Goal: Task Accomplishment & Management: Complete application form

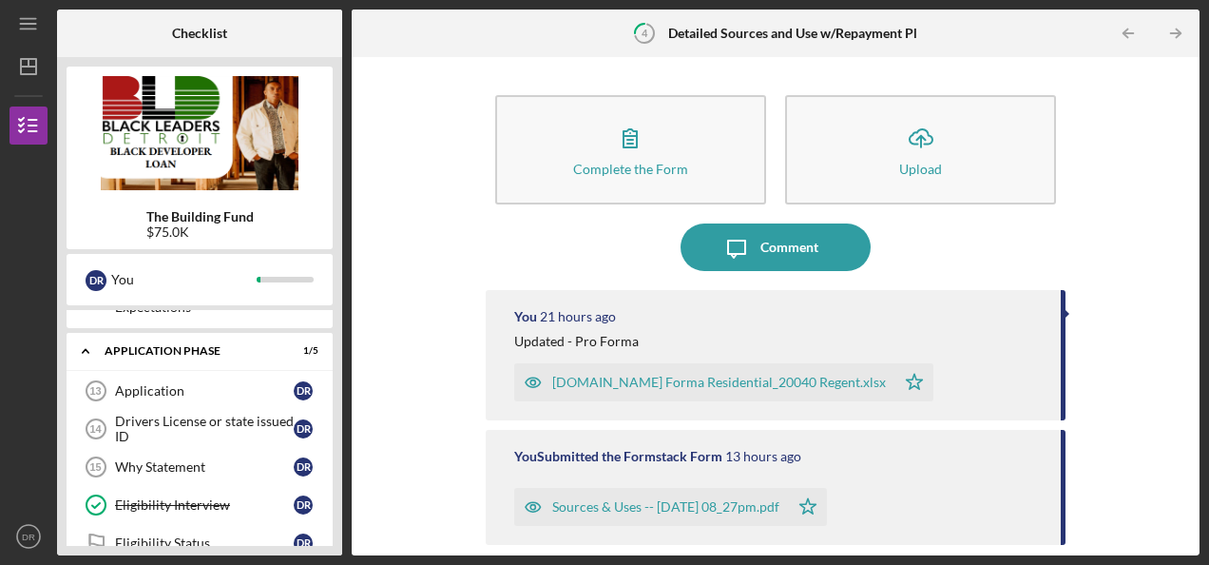
scroll to position [564, 0]
click at [245, 413] on div "Drivers License or state issued ID" at bounding box center [204, 428] width 179 height 30
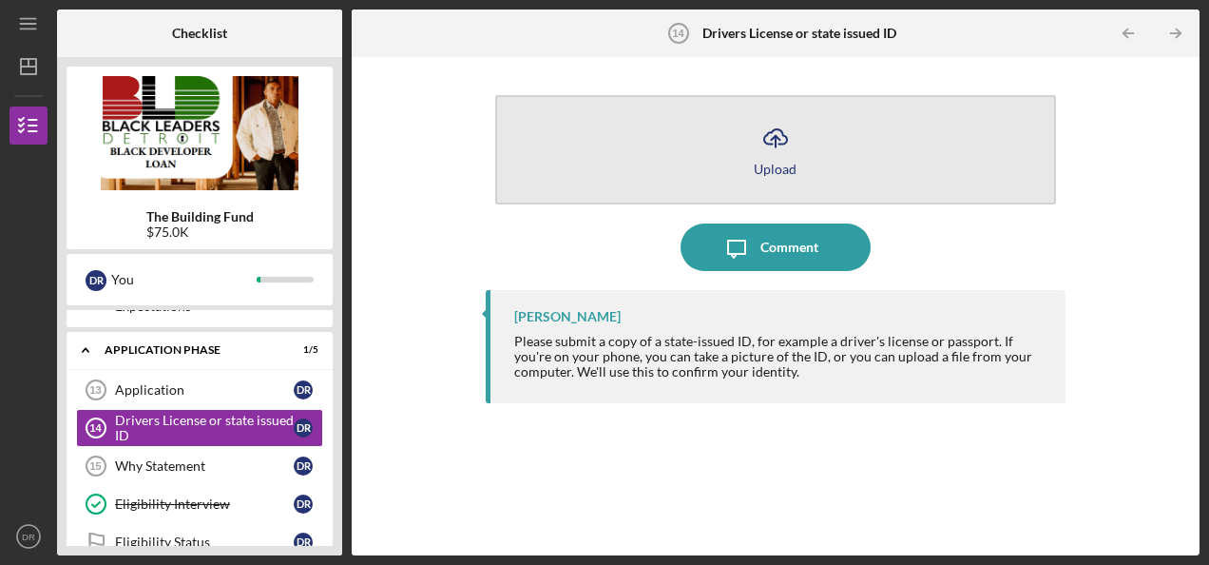
click at [797, 163] on button "Icon/Upload Upload" at bounding box center [775, 149] width 561 height 109
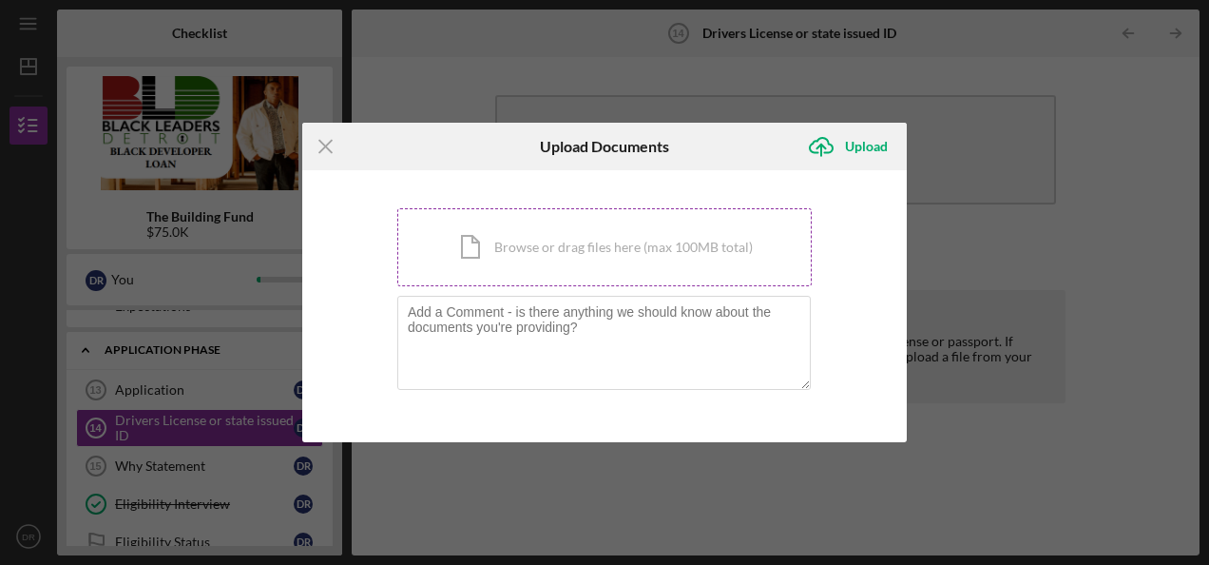
click at [672, 249] on div "Icon/Document Browse or drag files here (max 100MB total) Tap to choose files o…" at bounding box center [604, 247] width 415 height 78
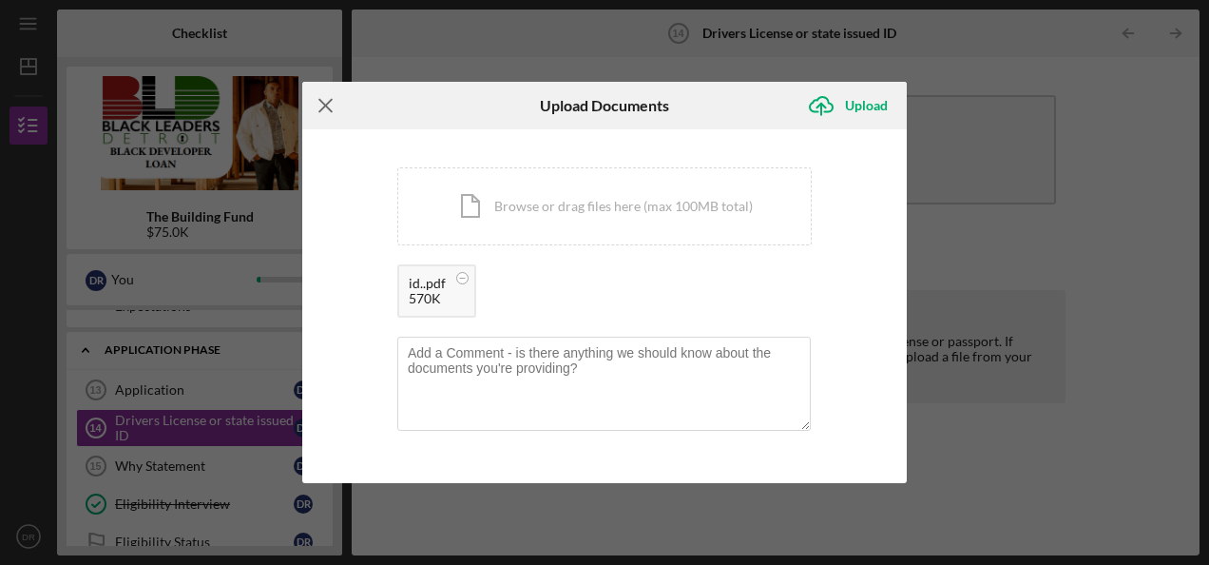
click at [321, 103] on line at bounding box center [325, 106] width 12 height 12
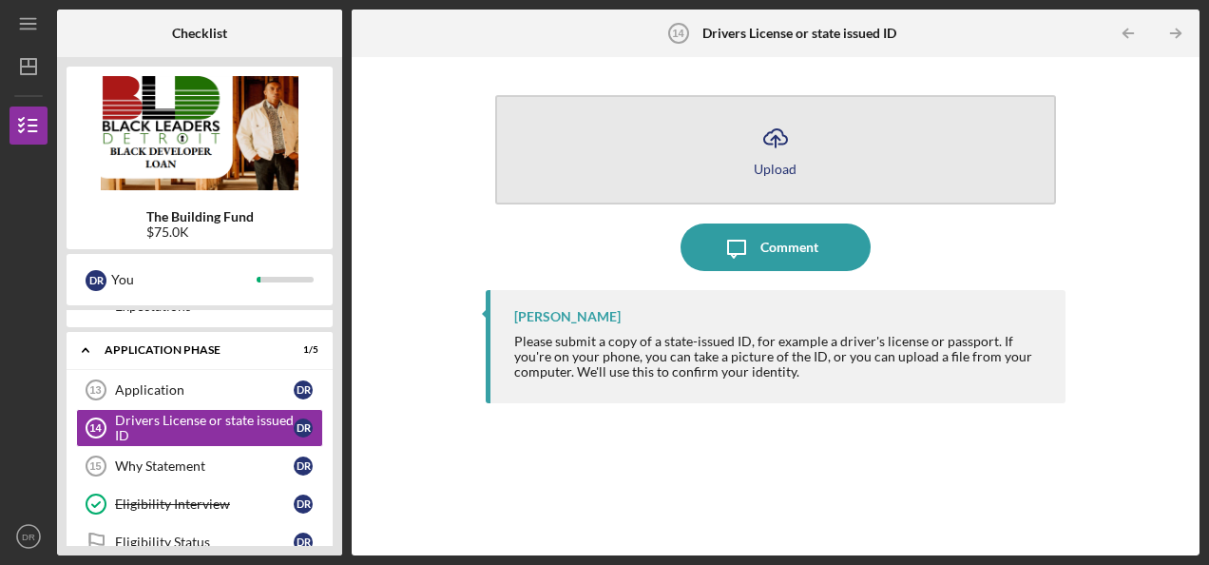
click at [749, 162] on button "Icon/Upload Upload" at bounding box center [775, 149] width 561 height 109
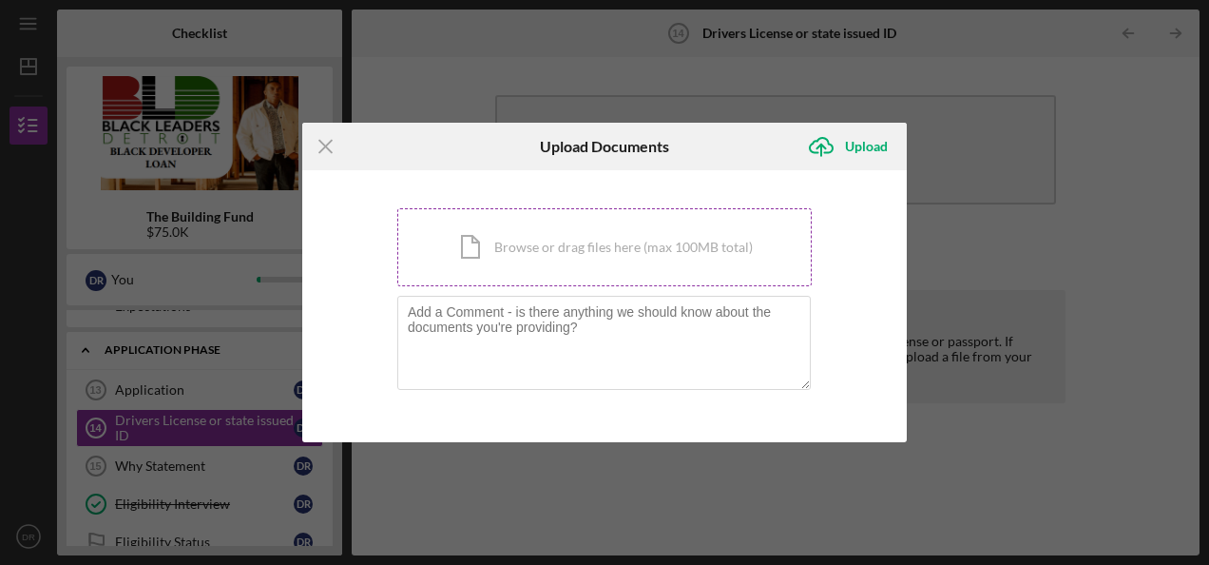
click at [616, 277] on div "Icon/Document Browse or drag files here (max 100MB total) Tap to choose files o…" at bounding box center [604, 247] width 415 height 78
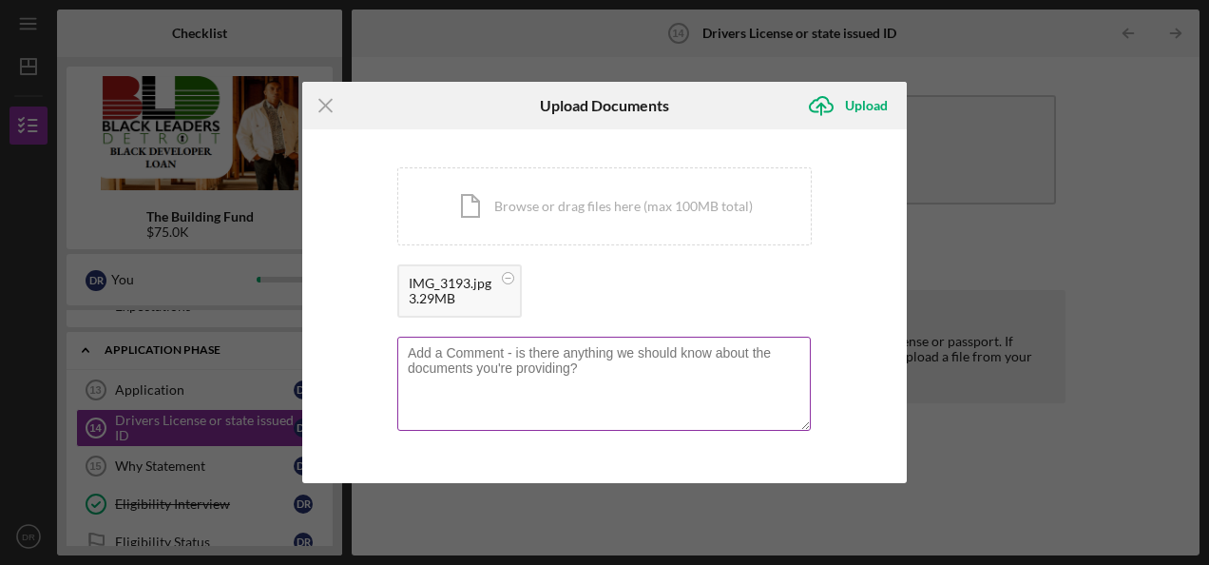
click at [529, 357] on textarea at bounding box center [604, 383] width 414 height 93
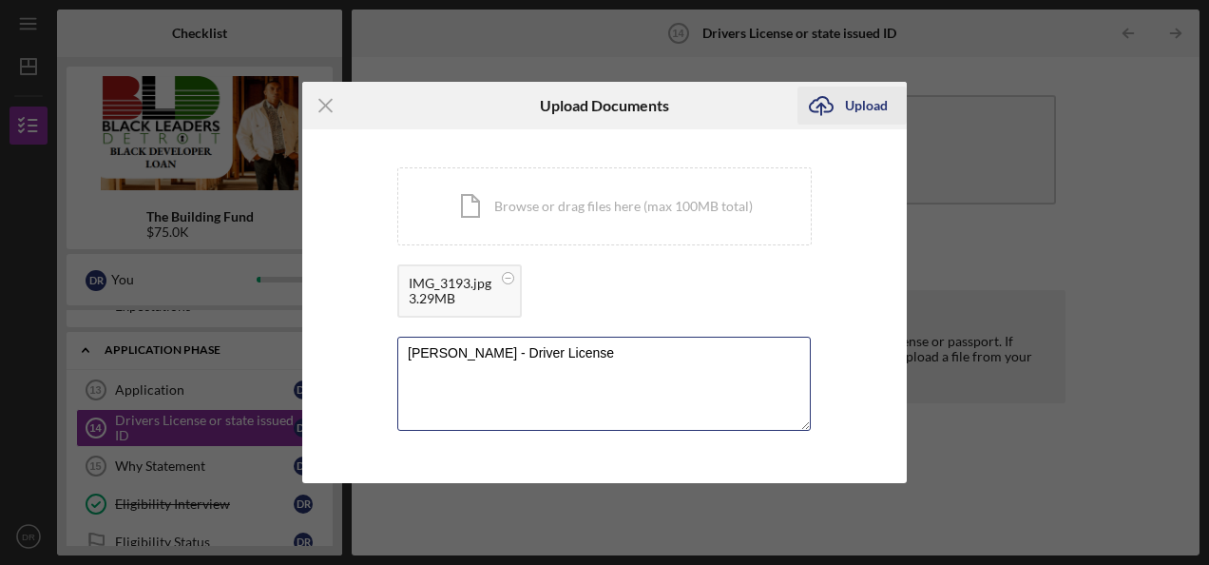
type textarea "[PERSON_NAME] - Driver License"
click at [859, 112] on div "Upload" at bounding box center [866, 106] width 43 height 38
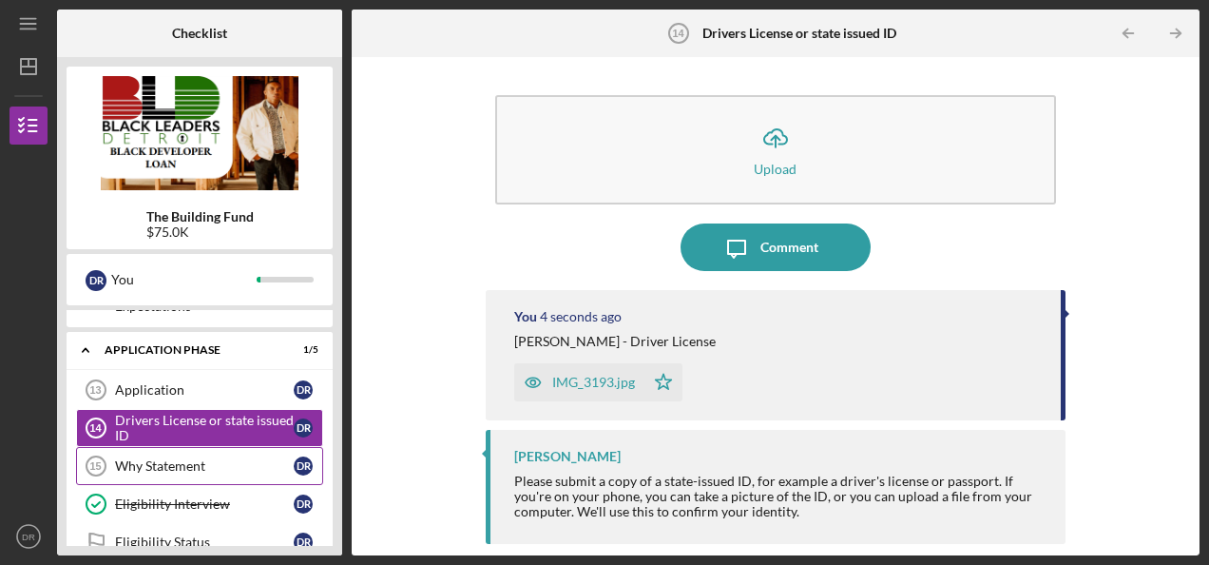
click at [285, 458] on div "Why Statement" at bounding box center [204, 465] width 179 height 15
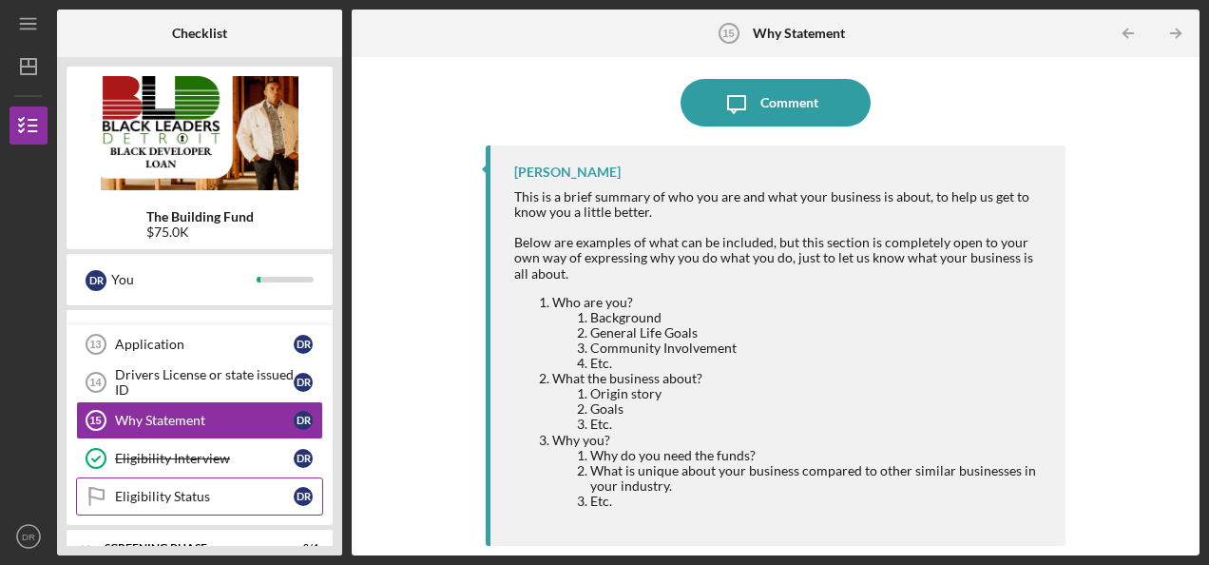
scroll to position [643, 0]
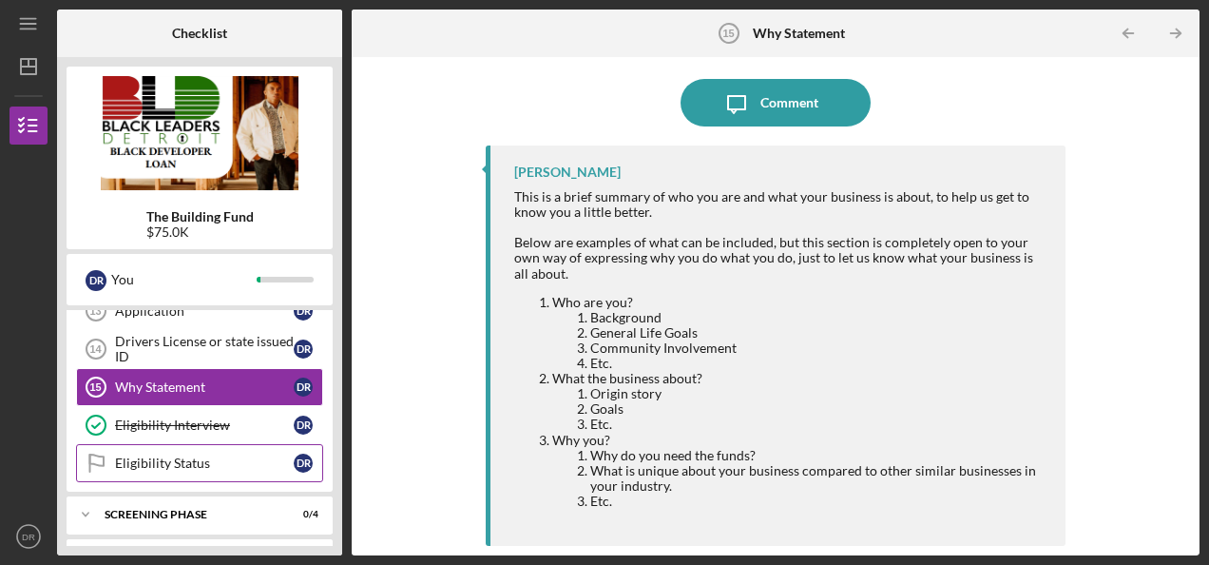
click at [247, 455] on div "Eligibility Status" at bounding box center [204, 462] width 179 height 15
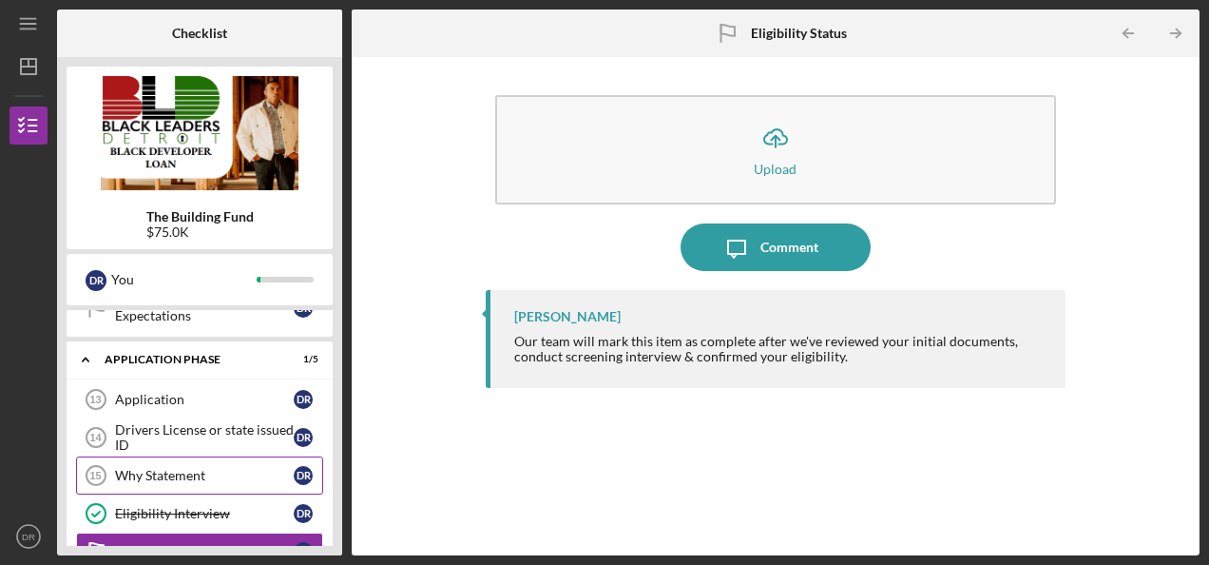
scroll to position [553, 0]
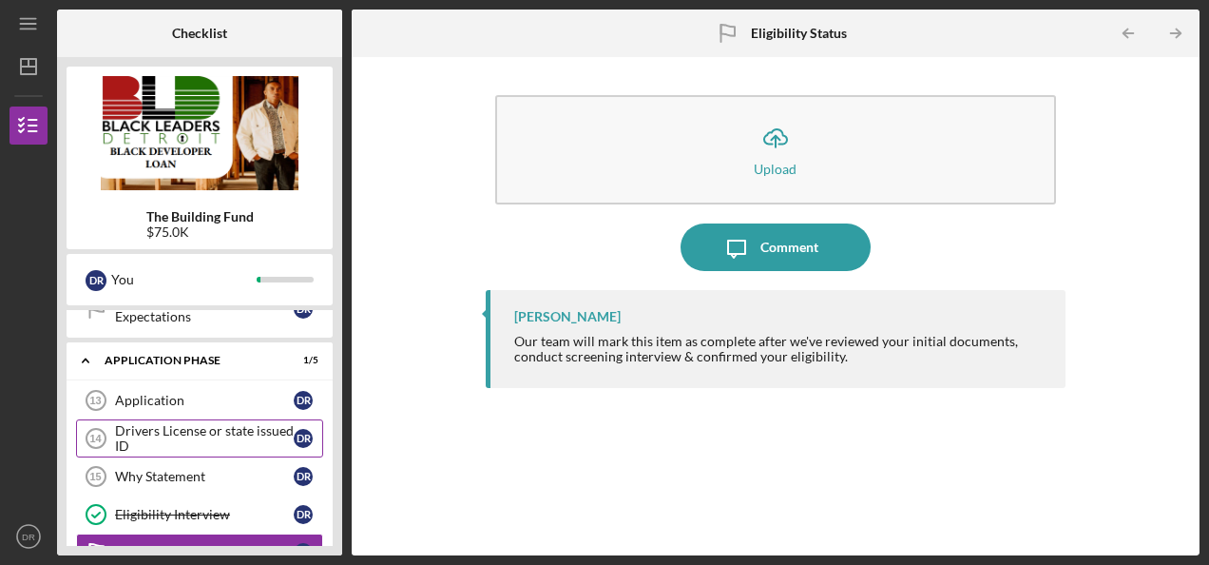
click at [247, 434] on div "Drivers License or state issued ID" at bounding box center [204, 438] width 179 height 30
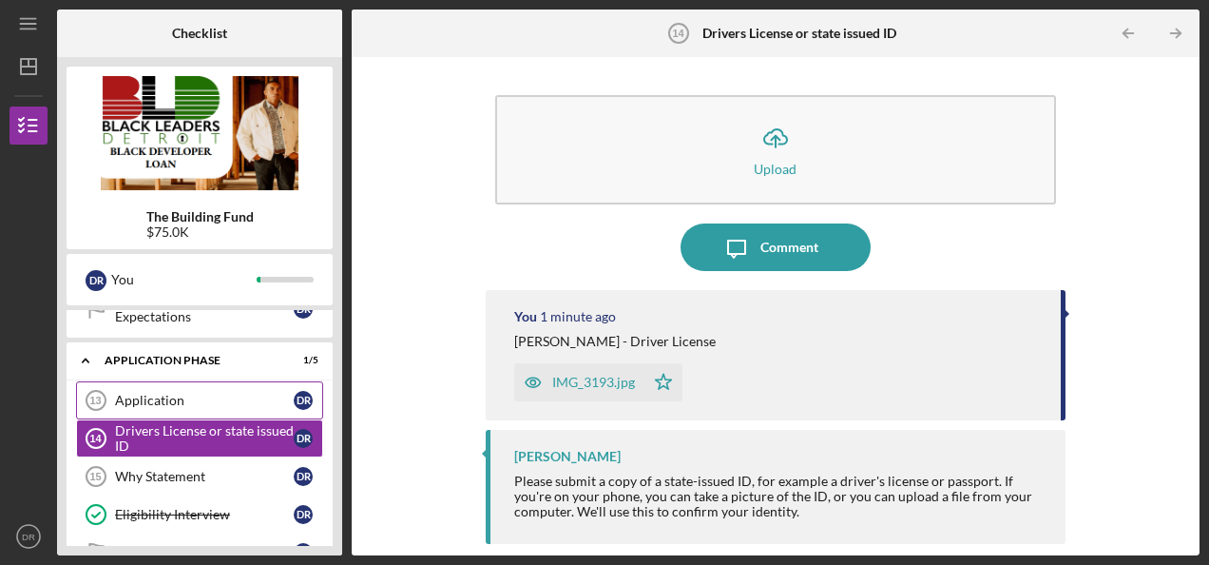
click at [253, 393] on div "Application" at bounding box center [204, 400] width 179 height 15
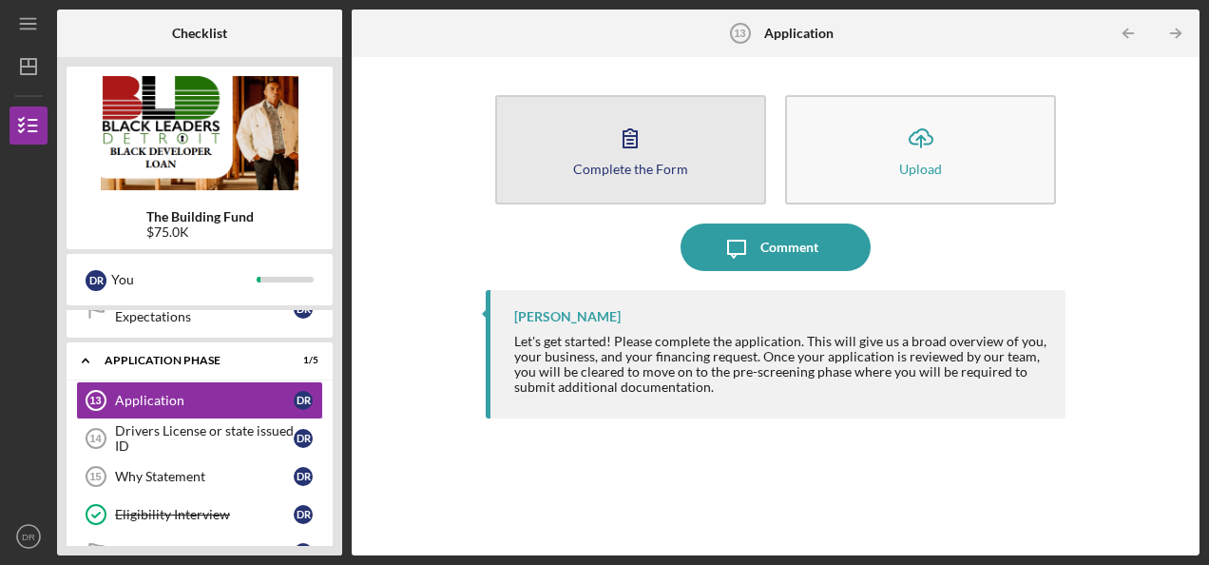
click at [637, 177] on button "Complete the Form Form" at bounding box center [630, 149] width 271 height 109
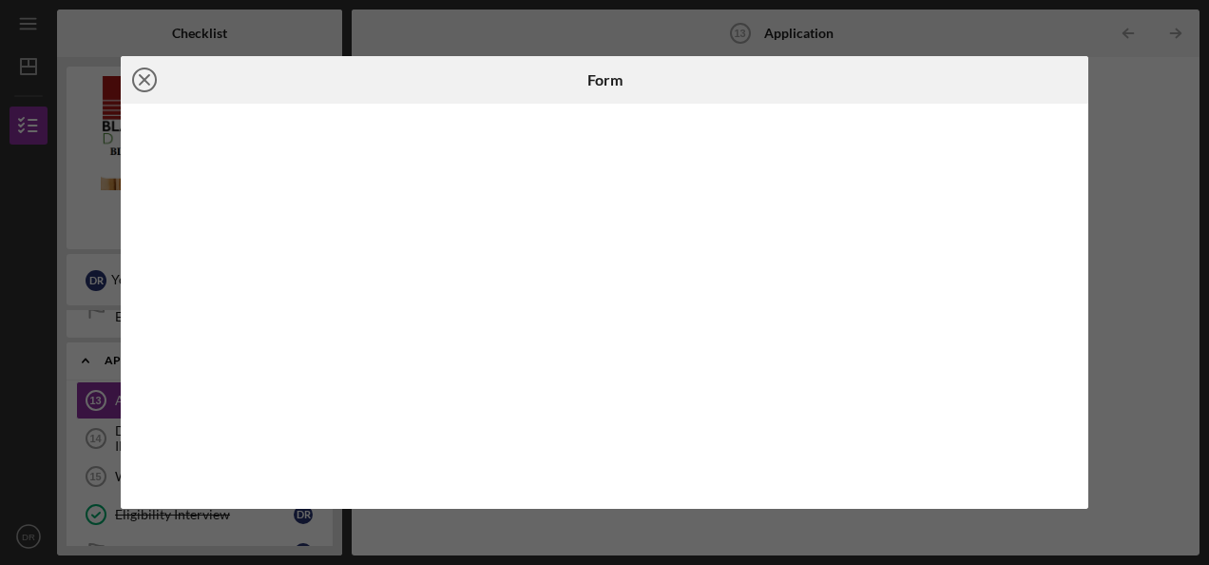
click at [143, 81] on line at bounding box center [145, 80] width 10 height 10
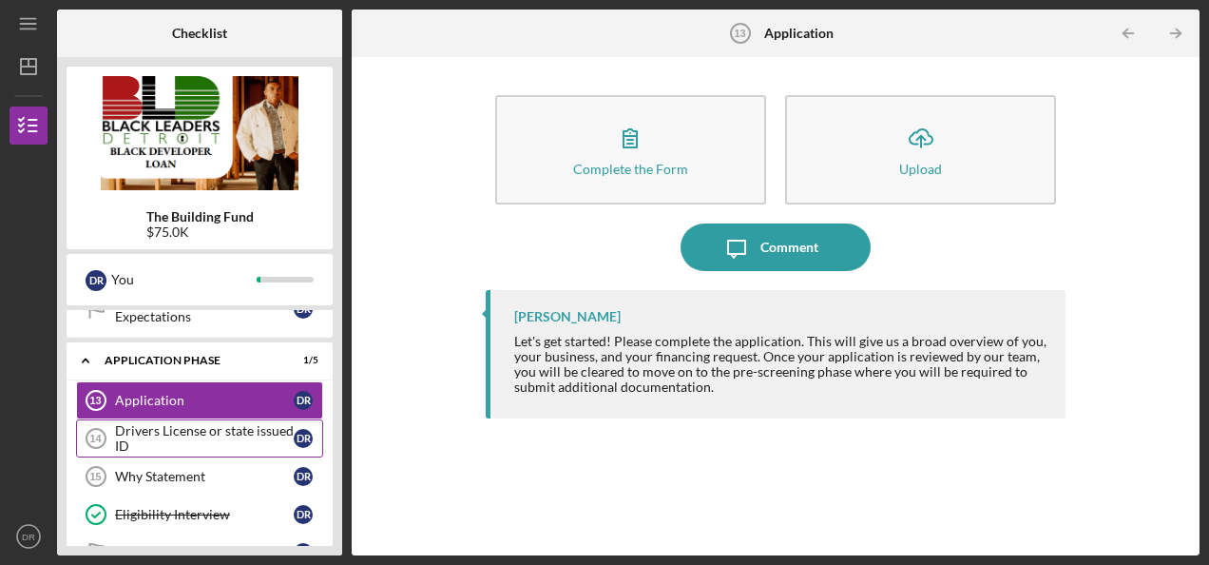
click at [230, 424] on div "Drivers License or state issued ID" at bounding box center [204, 438] width 179 height 30
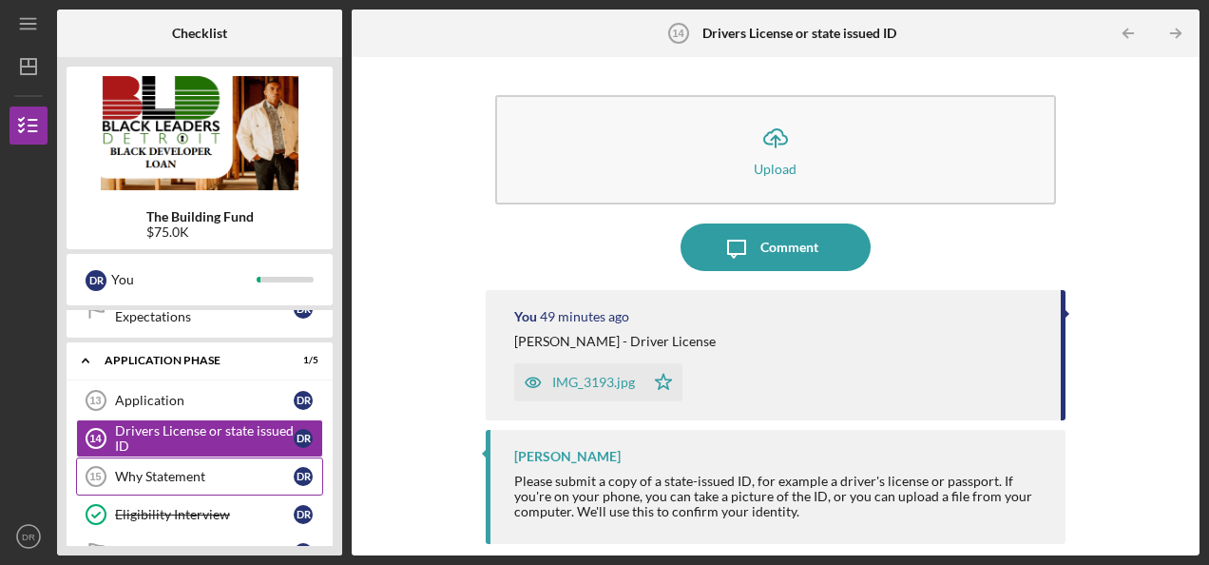
click at [234, 469] on div "Why Statement" at bounding box center [204, 476] width 179 height 15
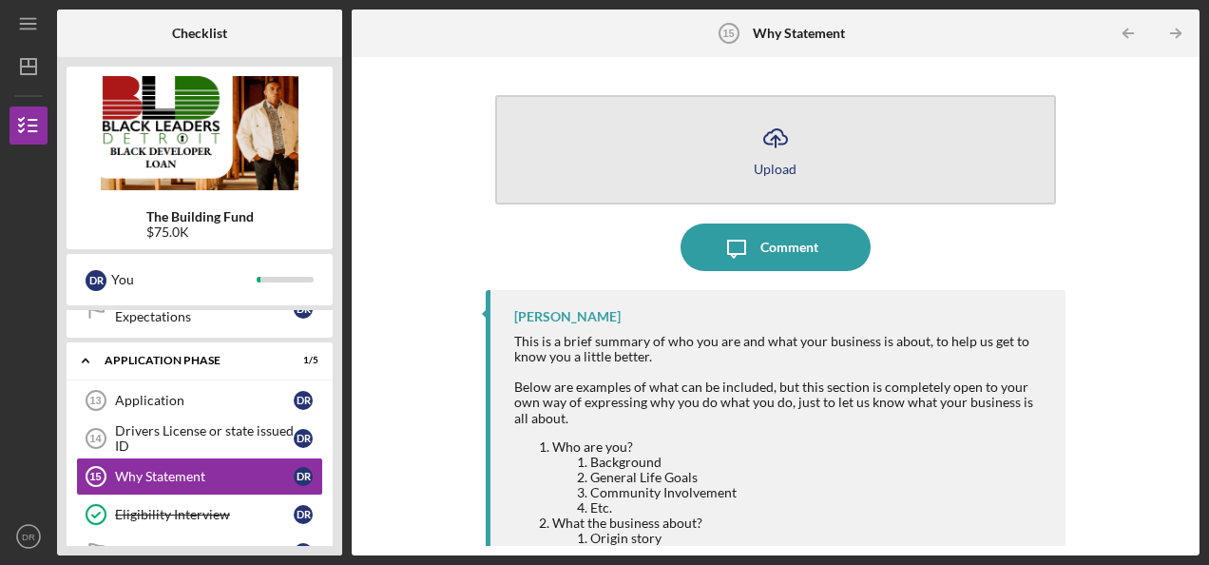
click at [798, 145] on button "Icon/Upload Upload" at bounding box center [775, 149] width 561 height 109
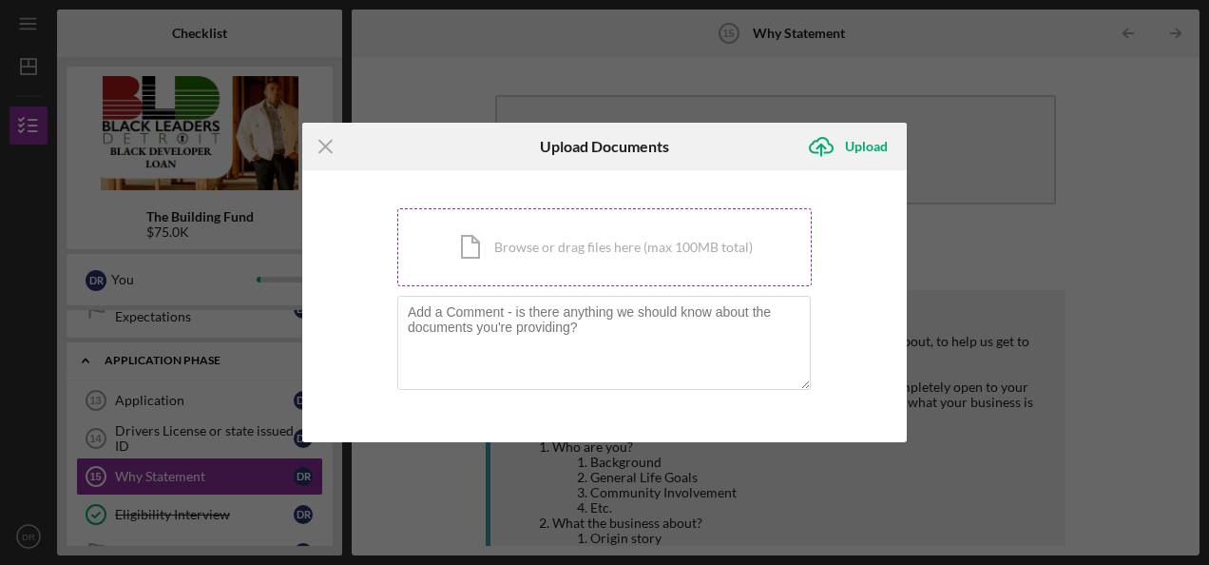
click at [570, 249] on div "Icon/Document Browse or drag files here (max 100MB total) Tap to choose files o…" at bounding box center [604, 247] width 415 height 78
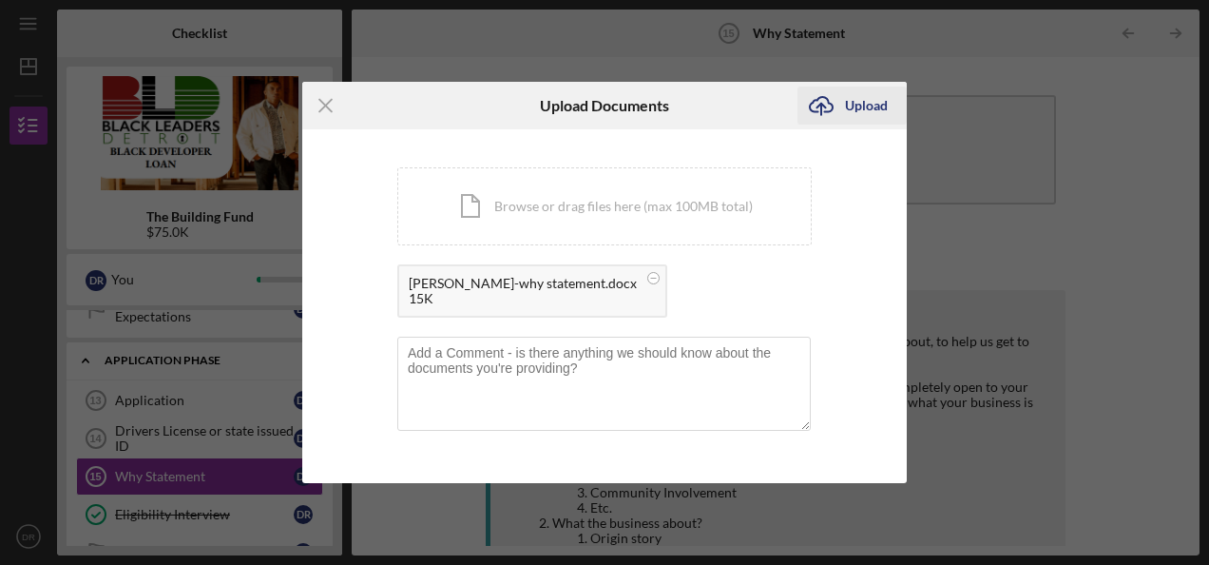
click at [834, 106] on icon "Icon/Upload" at bounding box center [822, 106] width 48 height 48
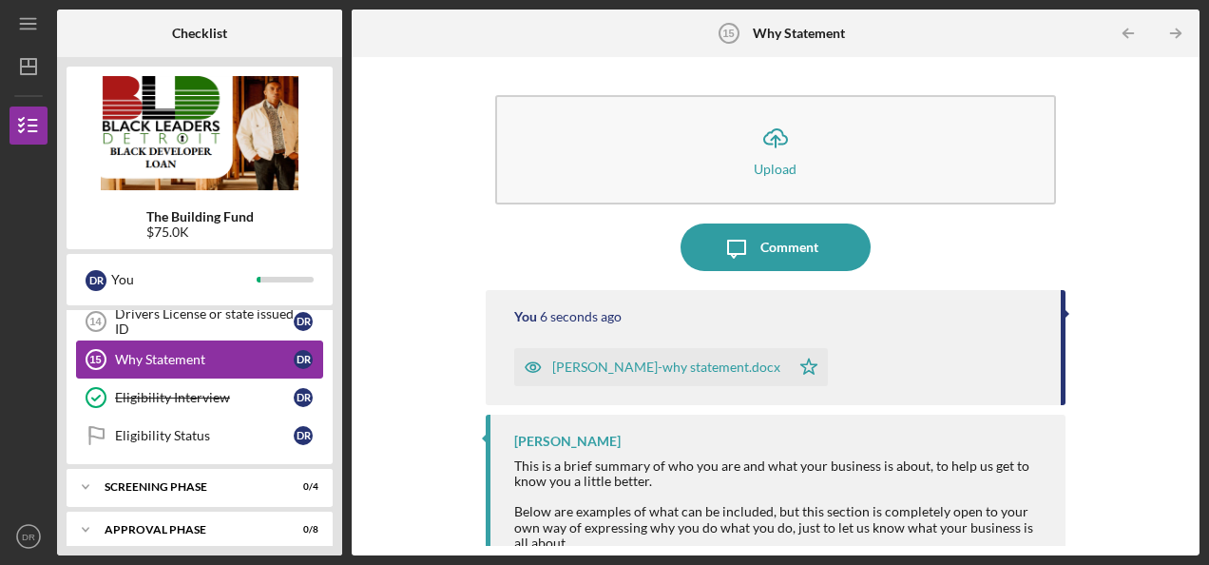
scroll to position [671, 0]
click at [248, 427] on div "Eligibility Status" at bounding box center [204, 434] width 179 height 15
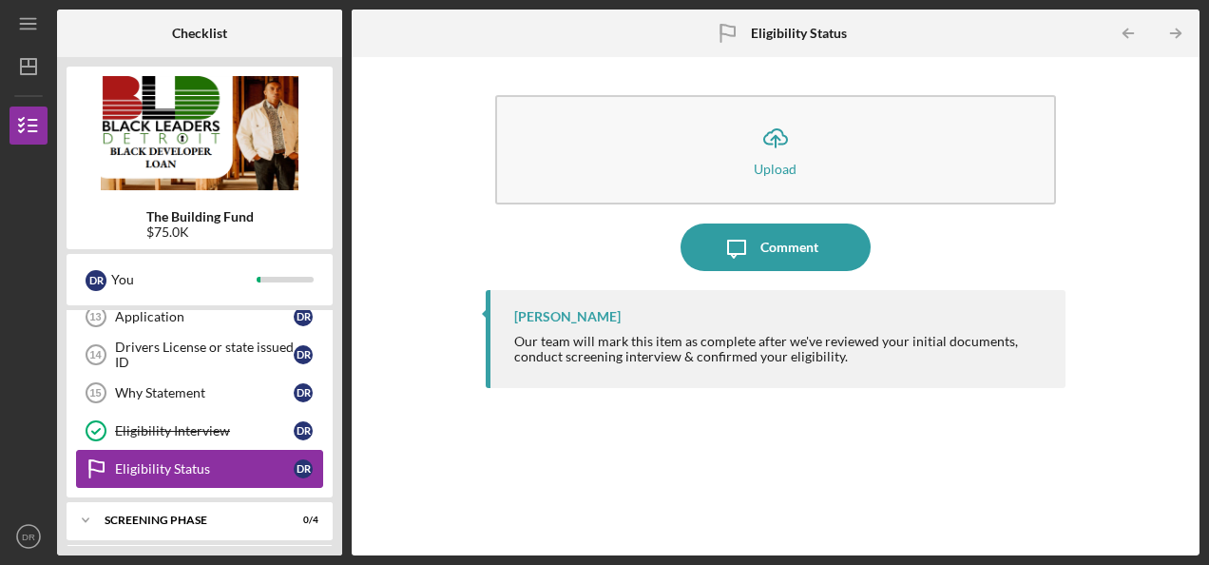
scroll to position [633, 0]
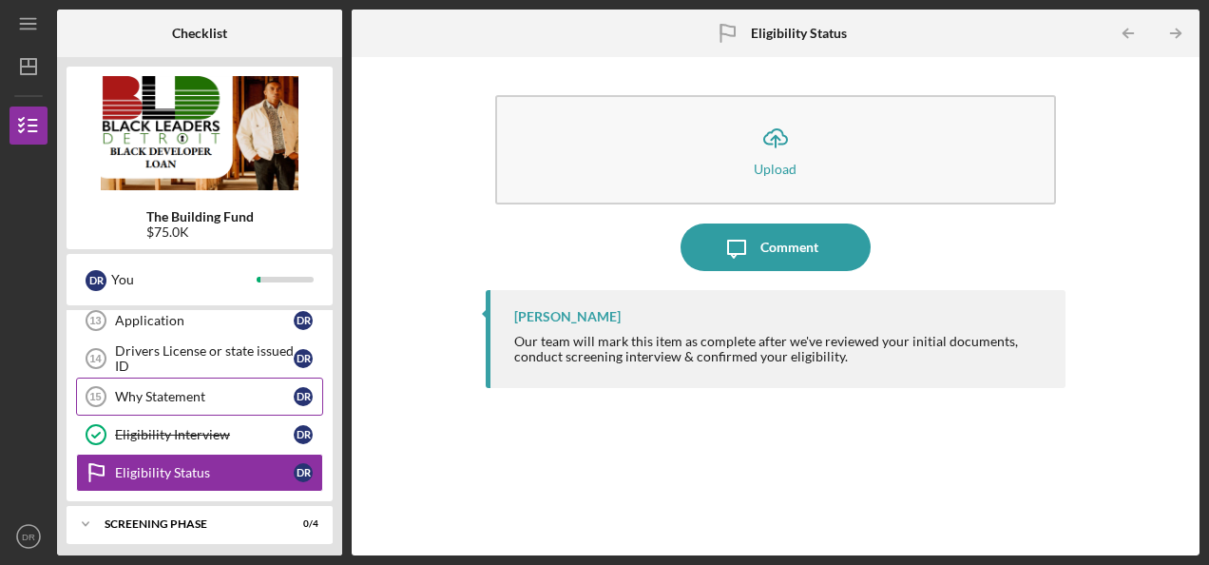
click at [274, 389] on div "Why Statement" at bounding box center [204, 396] width 179 height 15
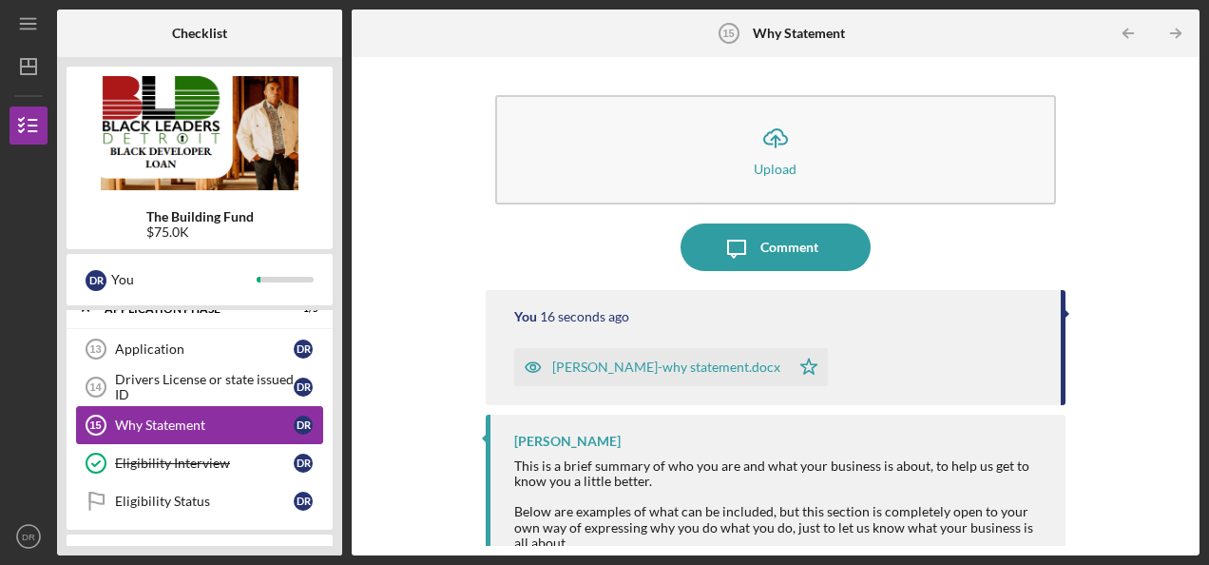
scroll to position [601, 0]
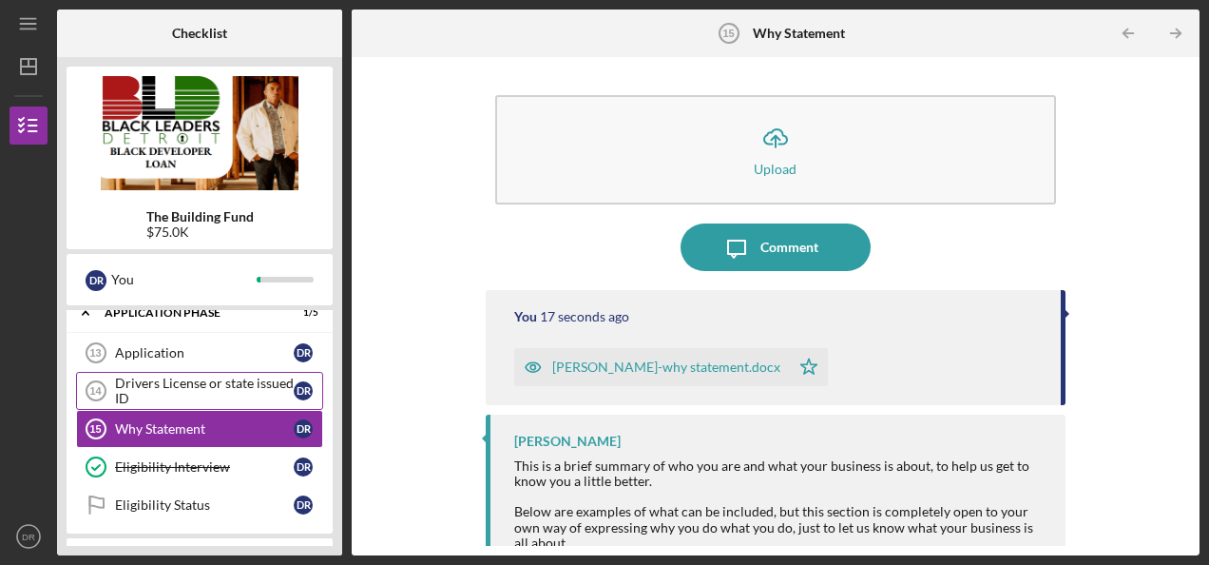
click at [280, 376] on div "Drivers License or state issued ID" at bounding box center [204, 391] width 179 height 30
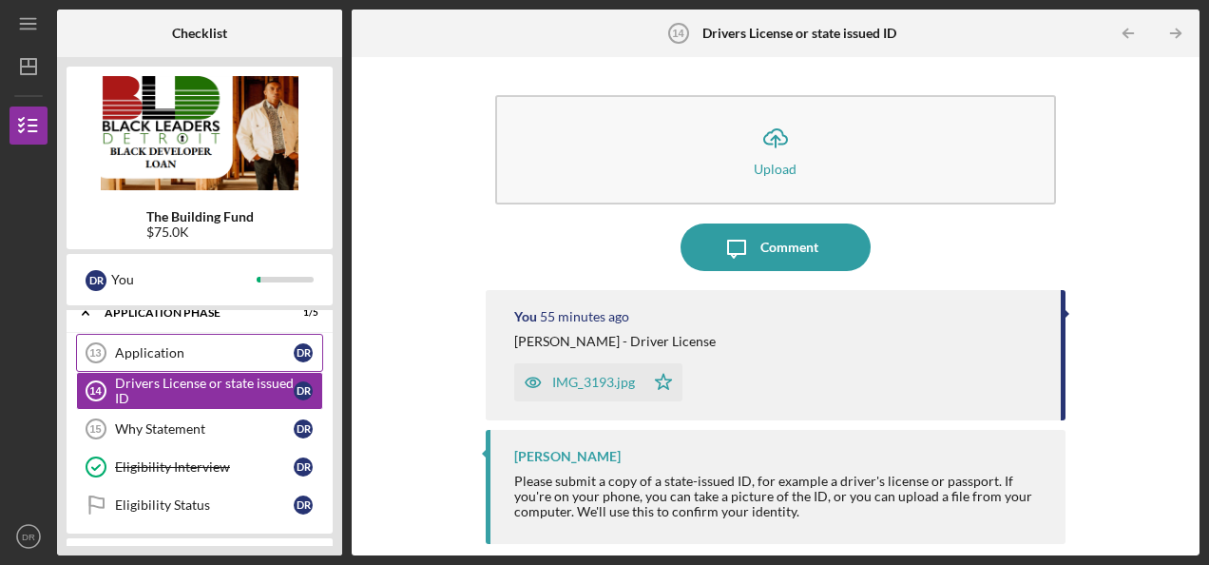
click at [276, 346] on div "Application" at bounding box center [204, 352] width 179 height 15
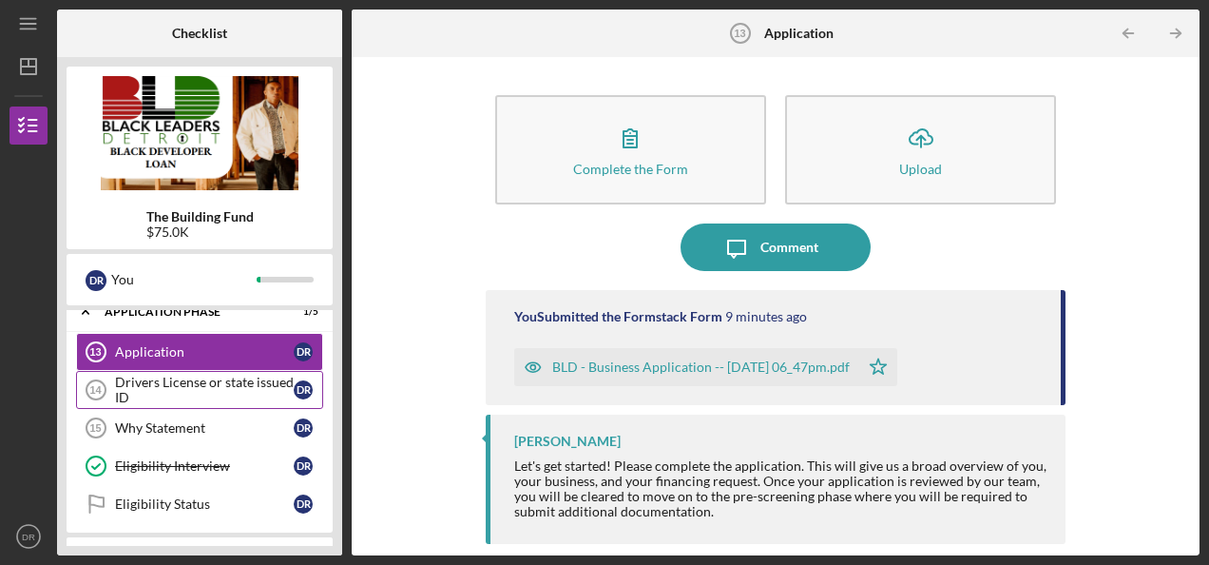
scroll to position [671, 0]
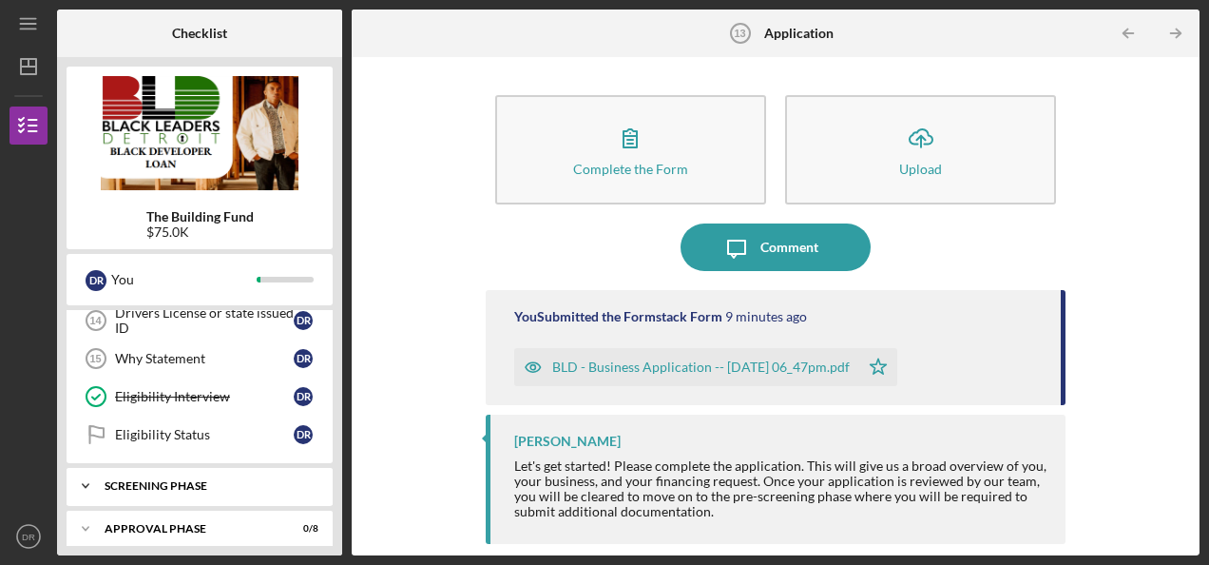
click at [243, 479] on div "Icon/Expander Screening Phase 0 / 4" at bounding box center [200, 486] width 266 height 38
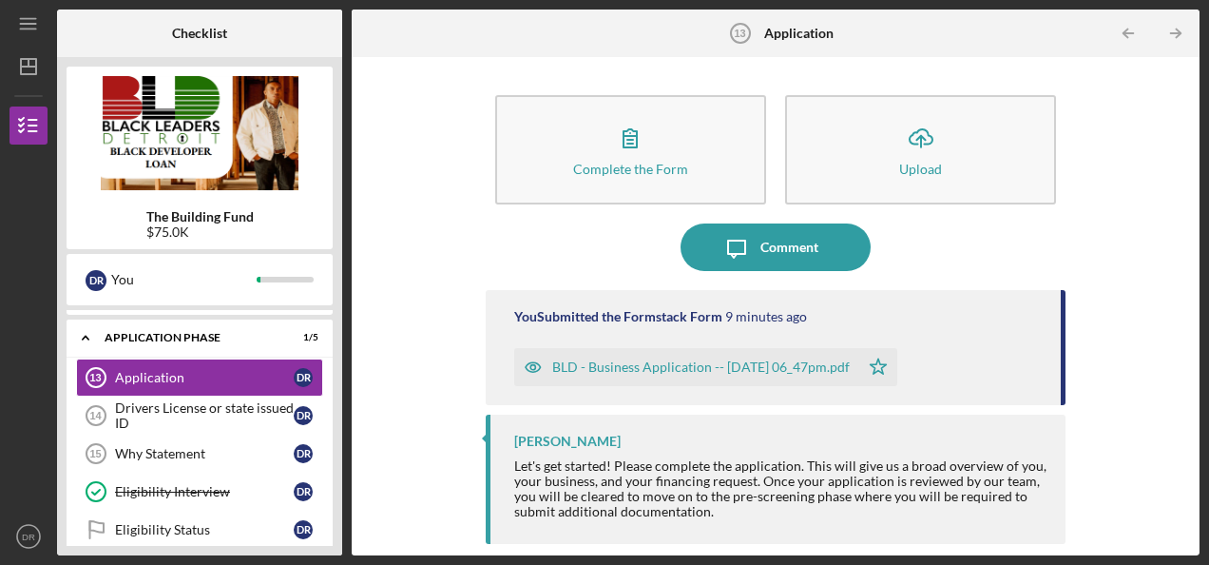
scroll to position [571, 0]
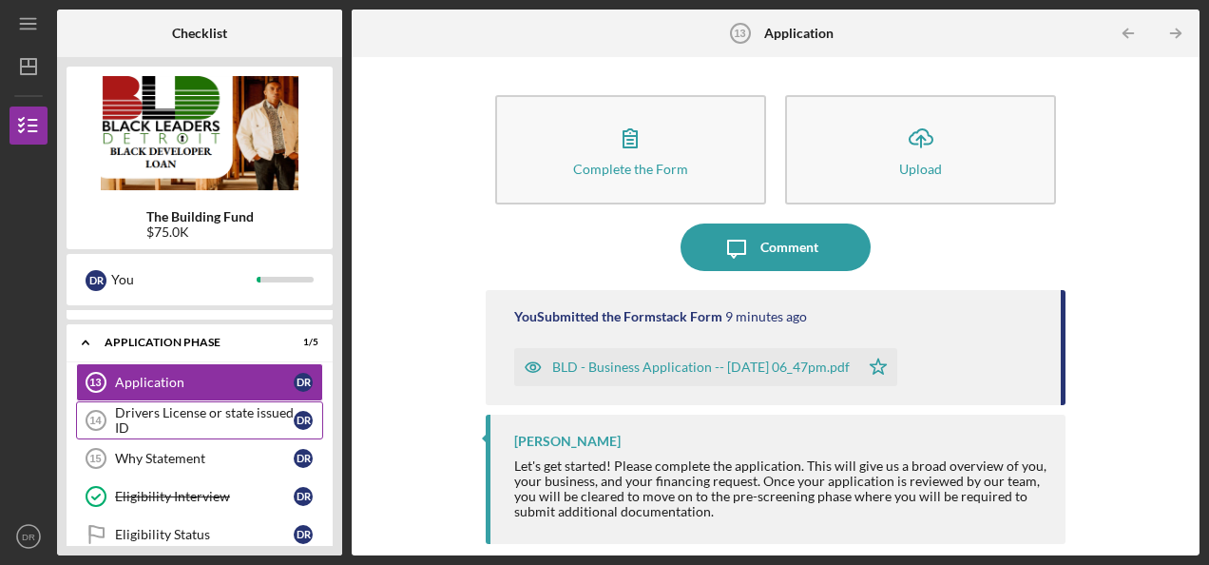
click at [218, 413] on div "Drivers License or state issued ID" at bounding box center [204, 420] width 179 height 30
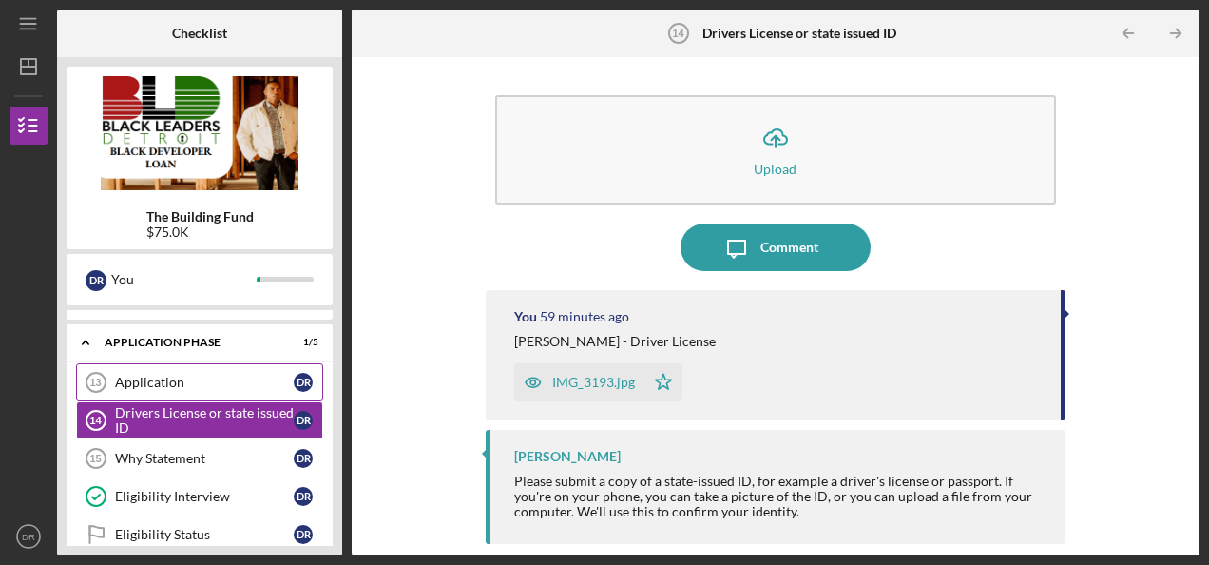
click at [255, 375] on div "Application" at bounding box center [204, 382] width 179 height 15
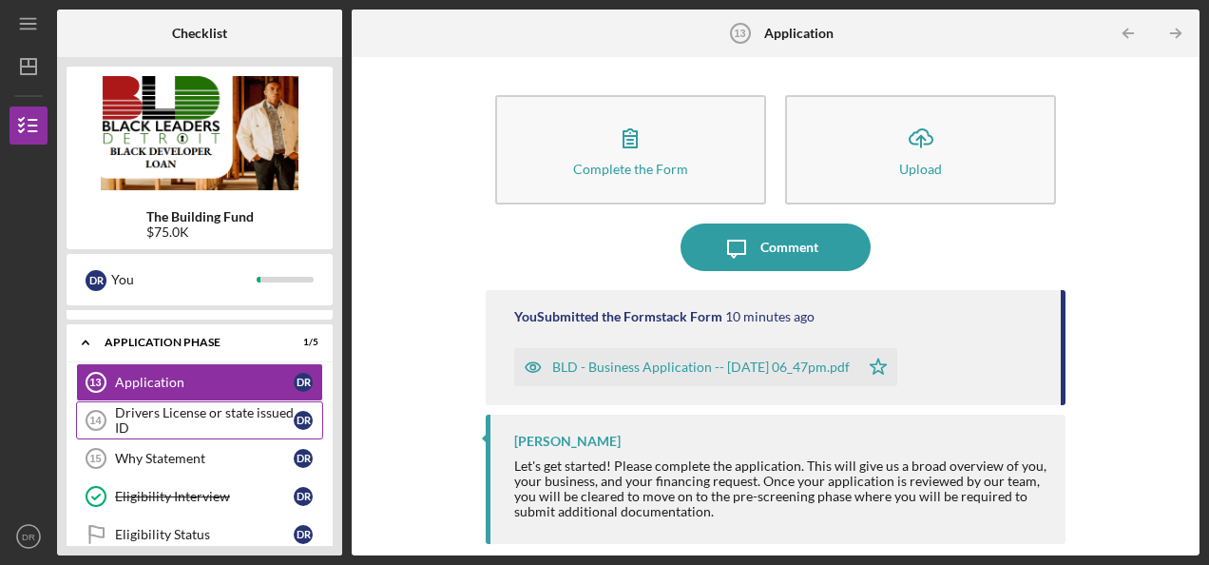
click at [260, 405] on div "Drivers License or state issued ID" at bounding box center [204, 420] width 179 height 30
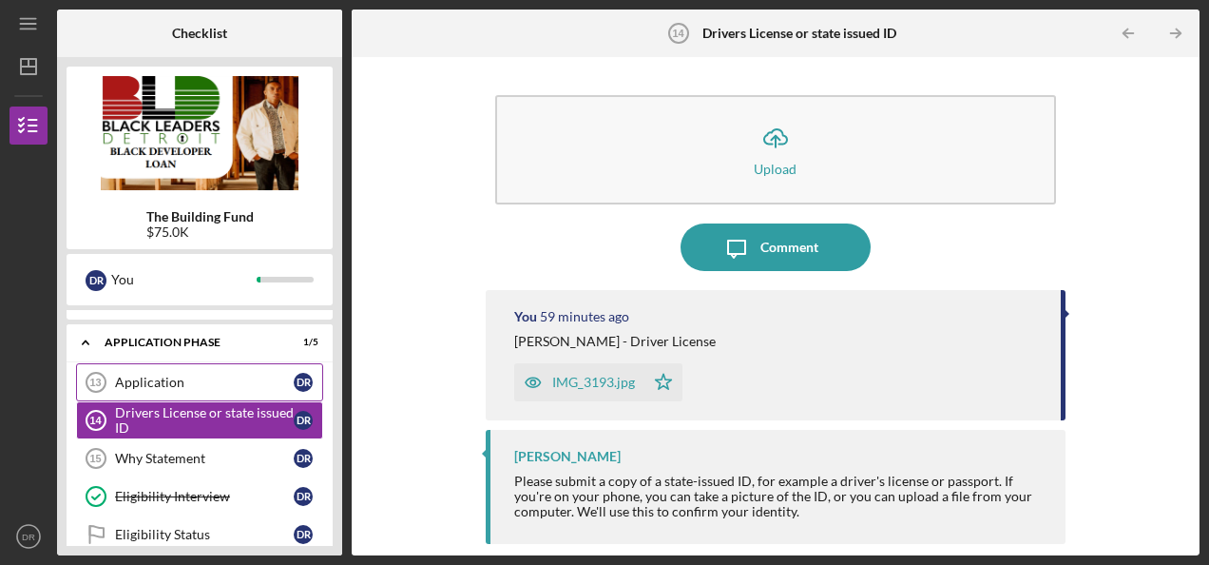
click at [260, 376] on div "Application" at bounding box center [204, 382] width 179 height 15
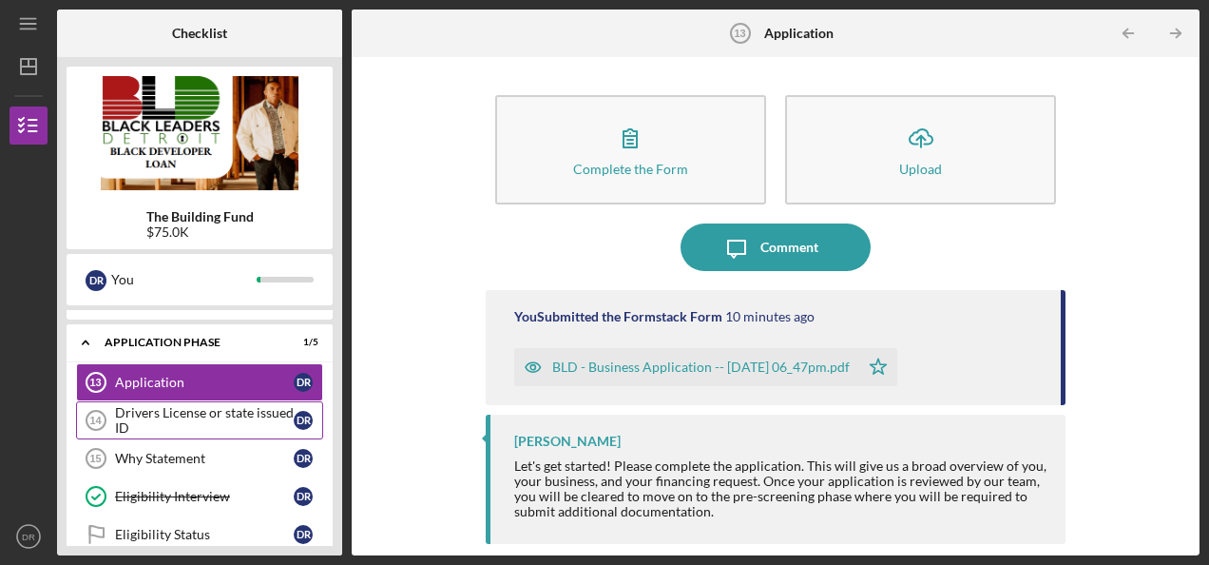
click at [260, 405] on div "Drivers License or state issued ID" at bounding box center [204, 420] width 179 height 30
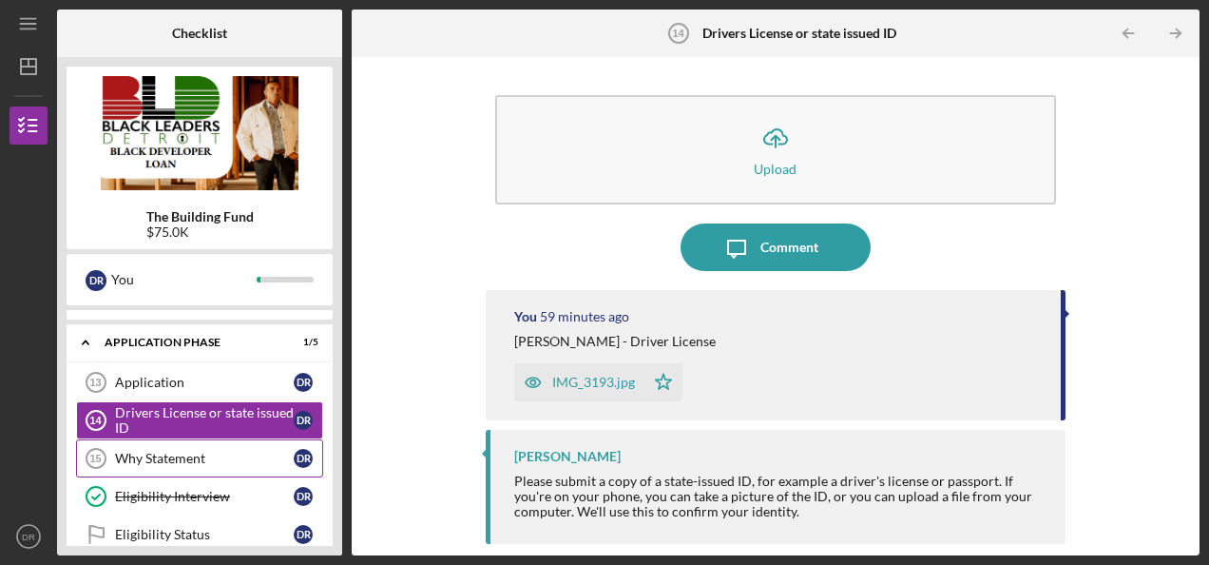
click at [264, 439] on link "Why Statement 15 Why Statement D R" at bounding box center [199, 458] width 247 height 38
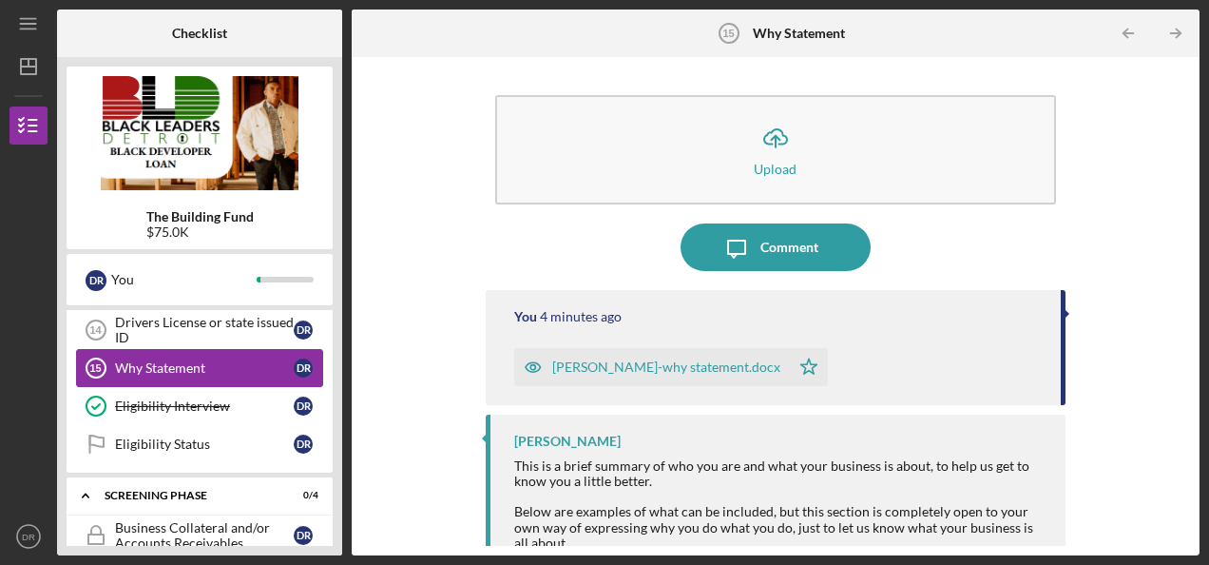
scroll to position [663, 0]
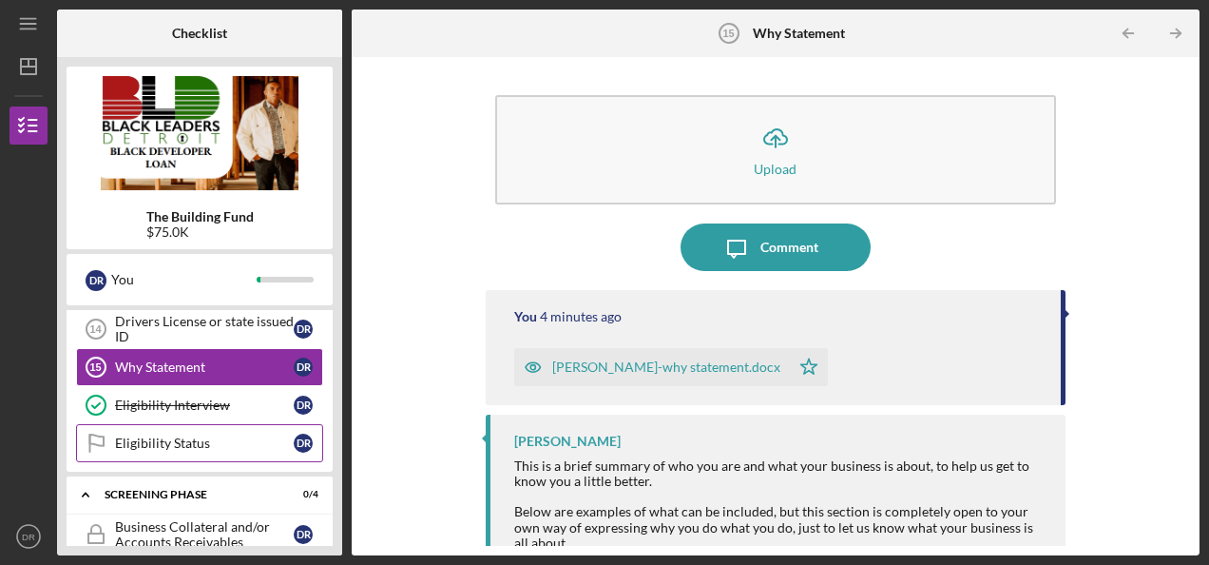
click at [270, 439] on link "Eligibility Status Eligibility Status D R" at bounding box center [199, 443] width 247 height 38
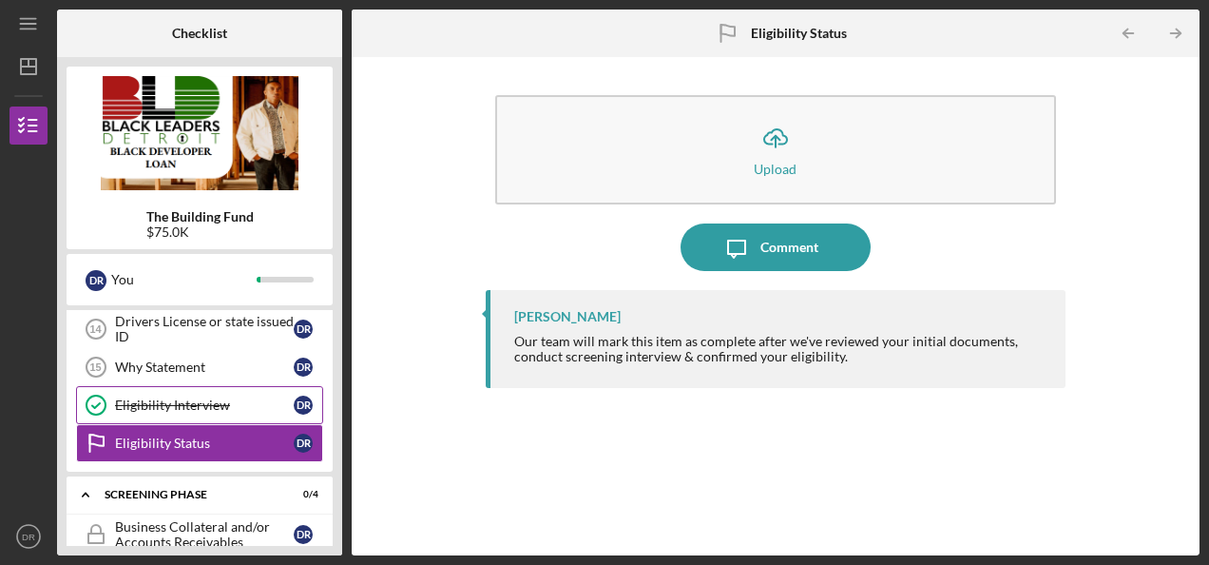
click at [282, 397] on div "Eligibility Interview" at bounding box center [204, 404] width 179 height 15
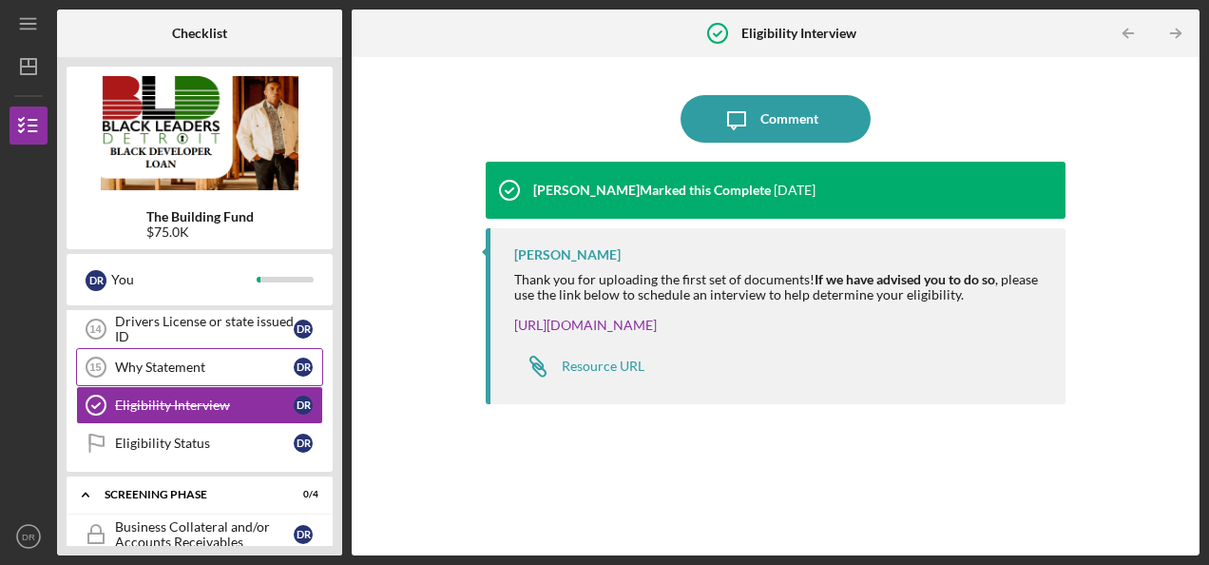
click at [285, 359] on div "Why Statement" at bounding box center [204, 366] width 179 height 15
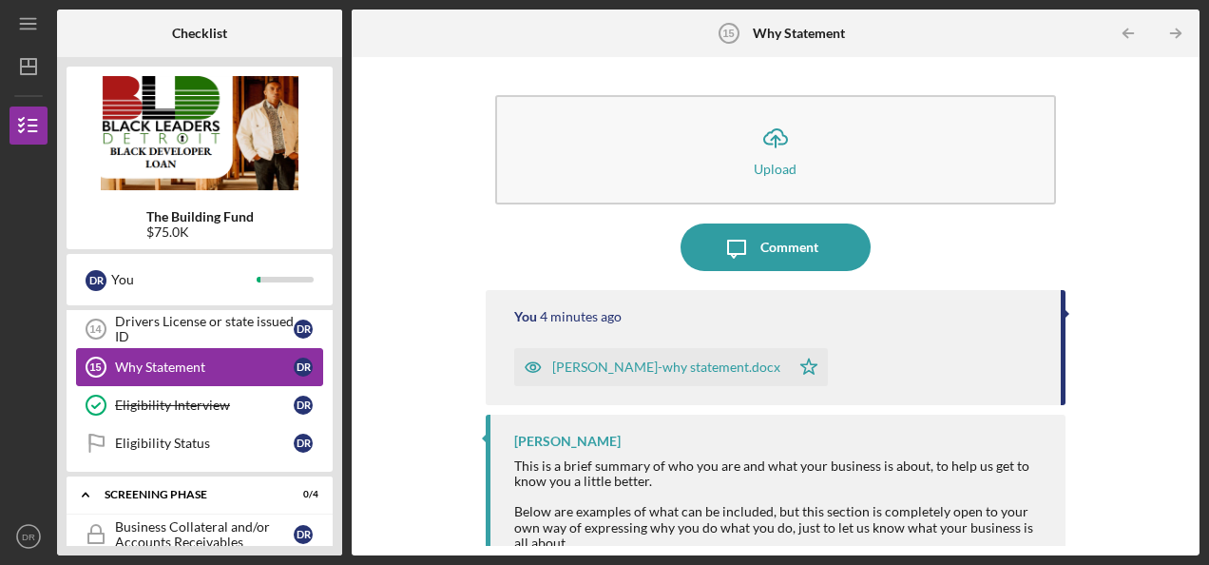
scroll to position [619, 0]
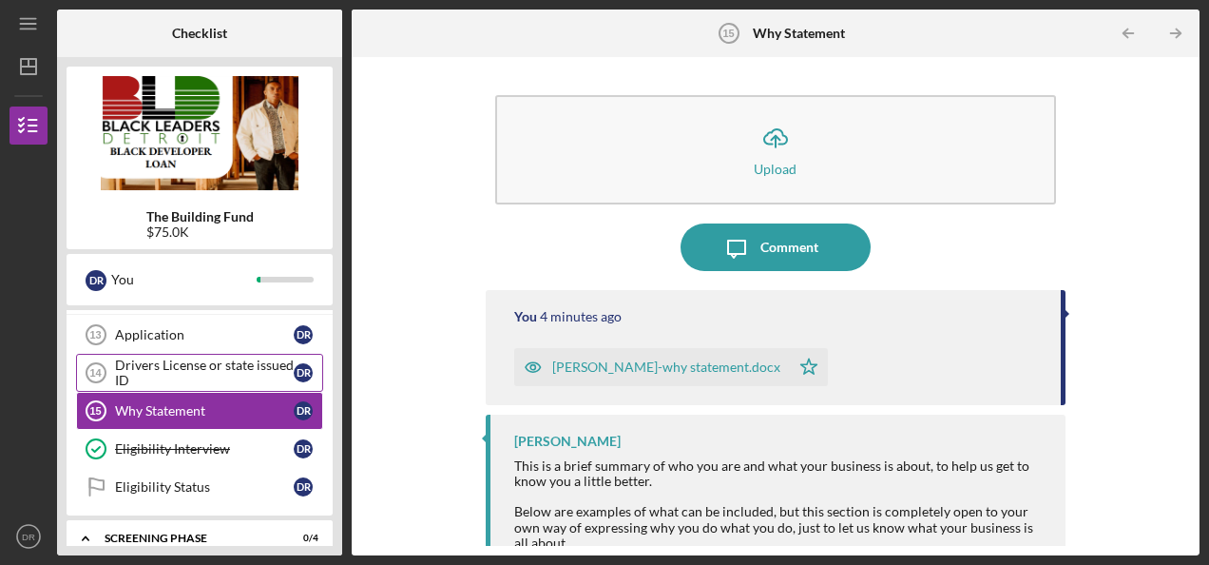
click at [281, 357] on div "Drivers License or state issued ID" at bounding box center [204, 372] width 179 height 30
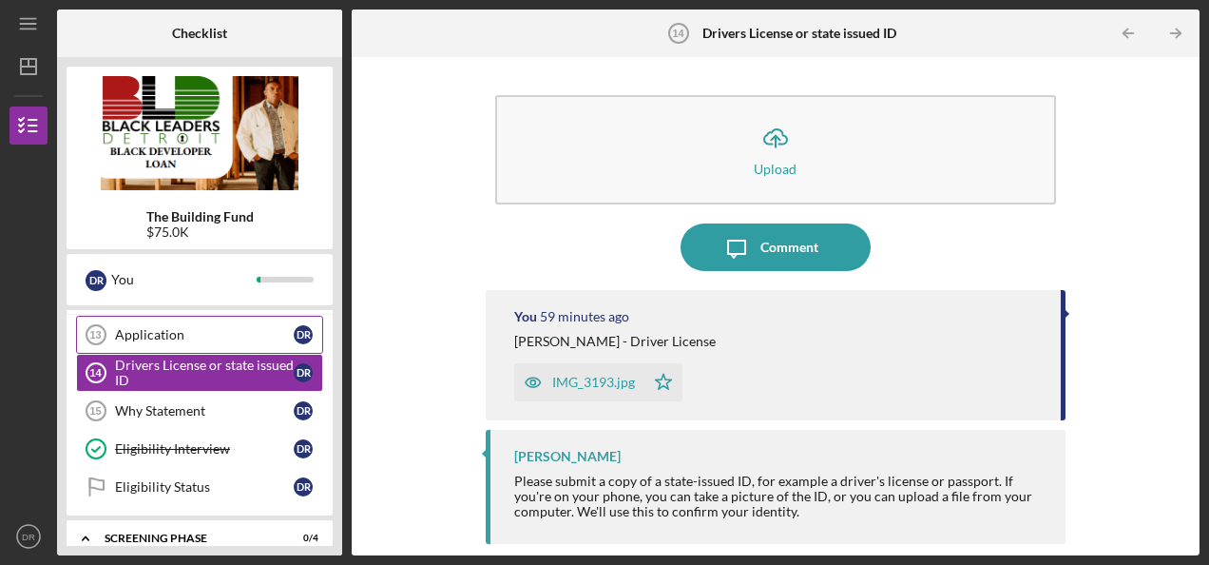
click at [285, 331] on div "Application" at bounding box center [204, 334] width 179 height 15
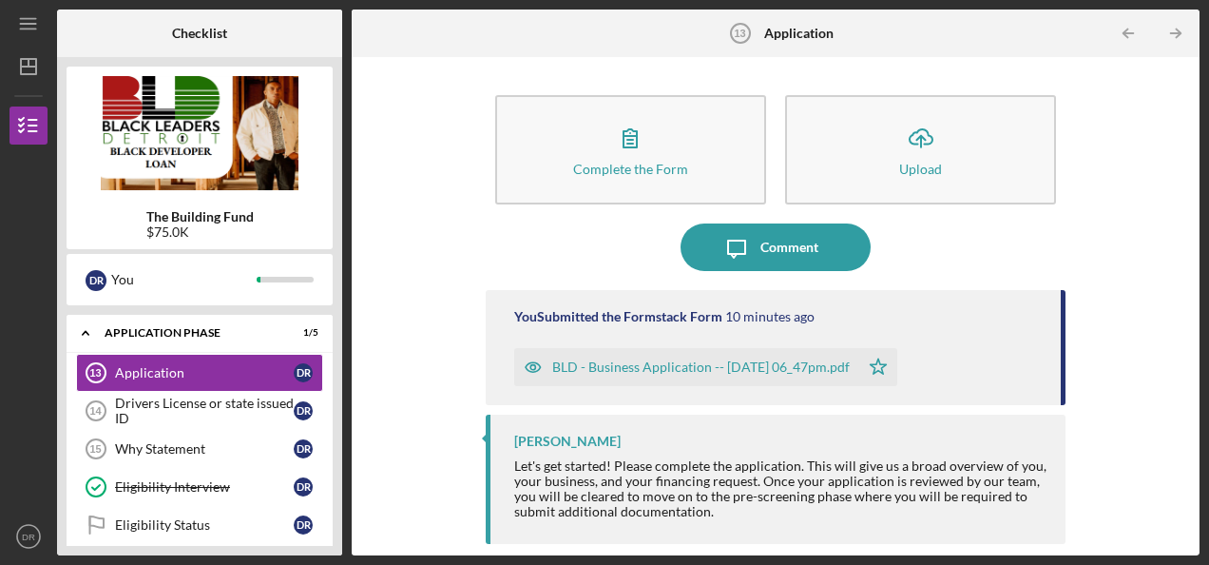
scroll to position [582, 0]
click at [271, 397] on div "Drivers License or state issued ID" at bounding box center [204, 410] width 179 height 30
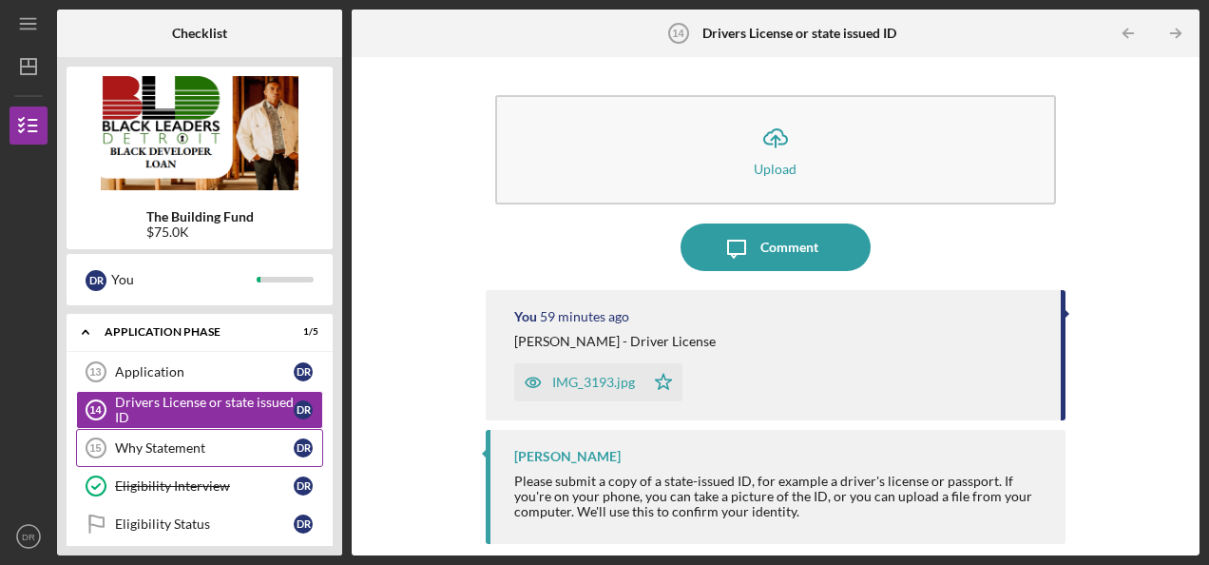
click at [260, 429] on link "Why Statement 15 Why Statement D R" at bounding box center [199, 448] width 247 height 38
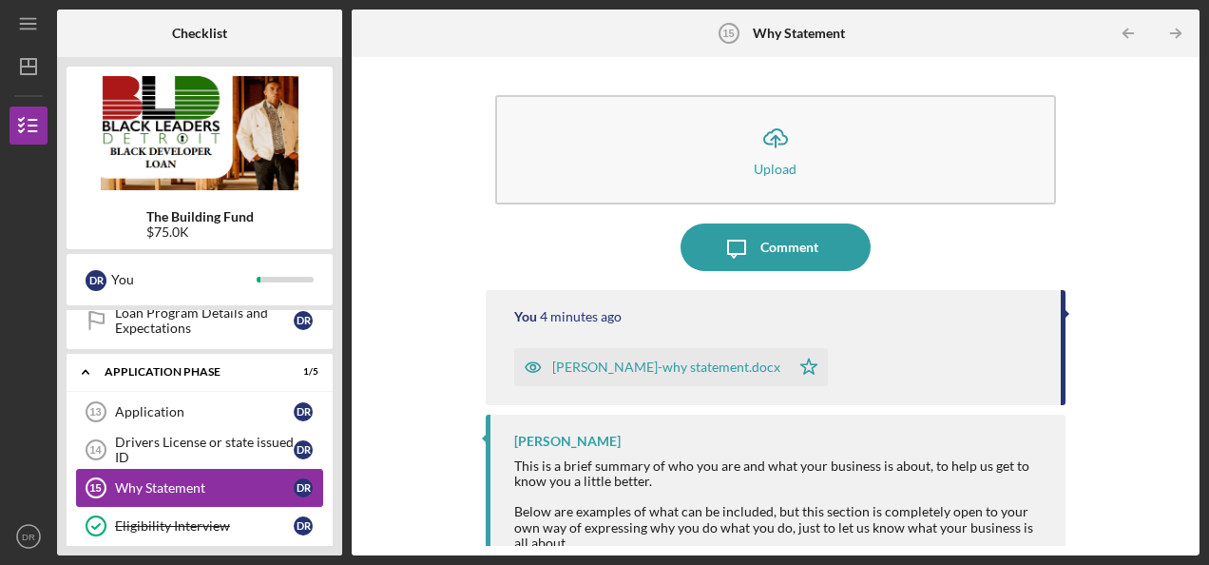
scroll to position [540, 0]
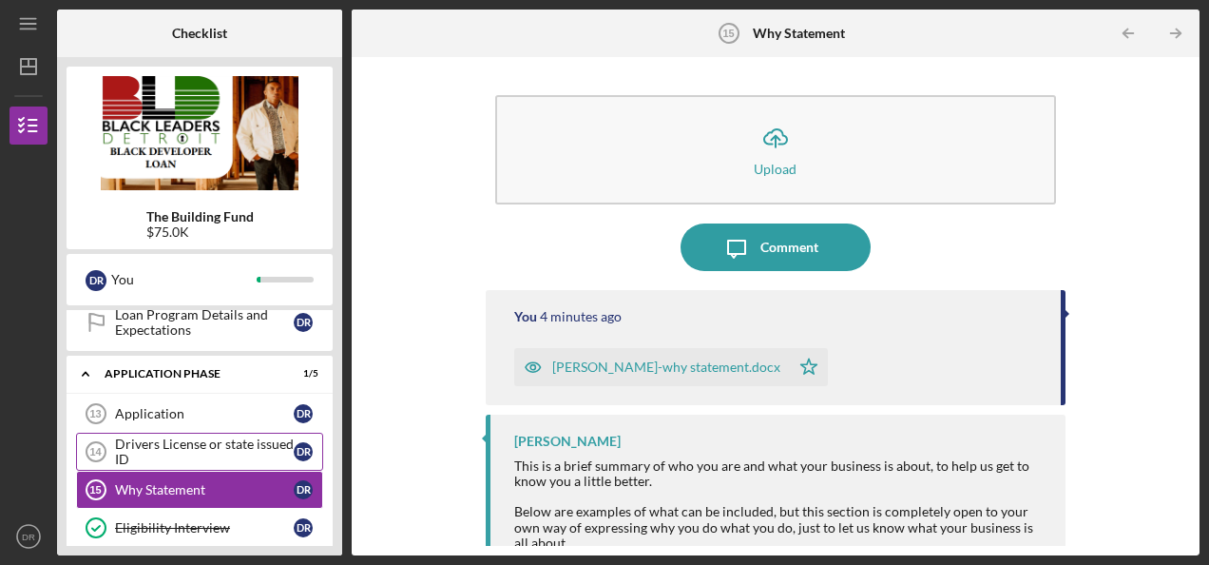
click at [244, 436] on div "Drivers License or state issued ID" at bounding box center [204, 451] width 179 height 30
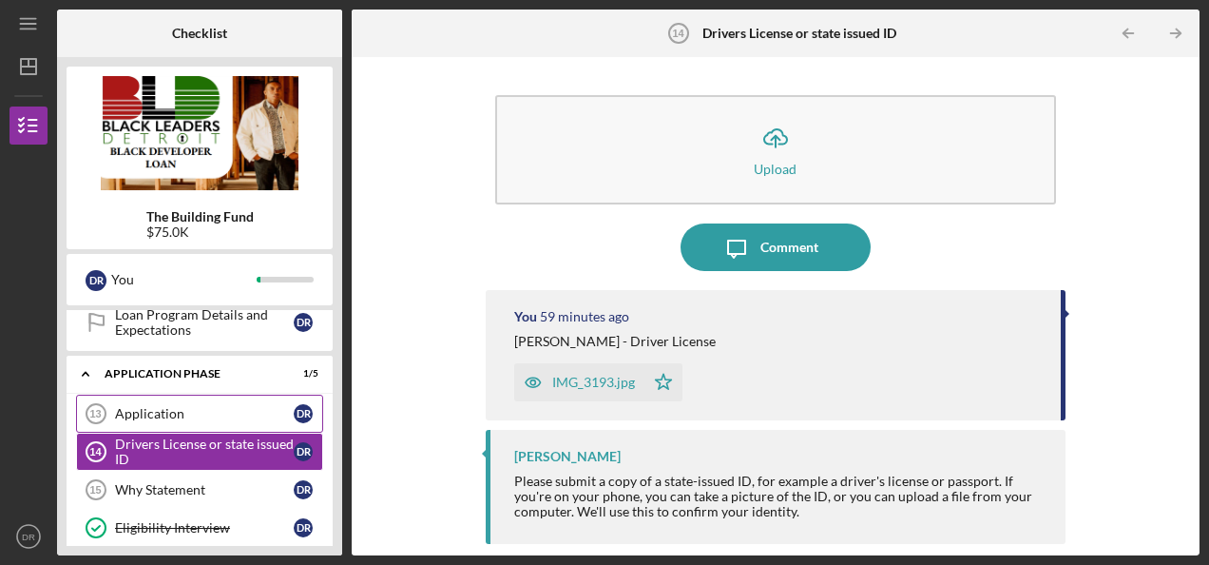
click at [255, 406] on div "Application" at bounding box center [204, 413] width 179 height 15
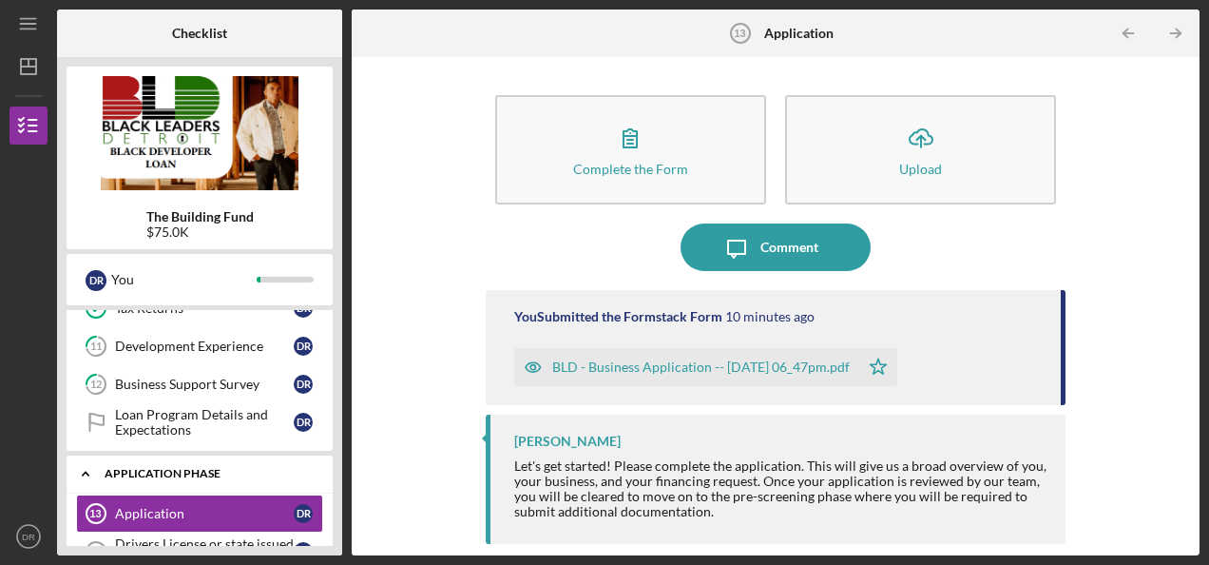
scroll to position [439, 0]
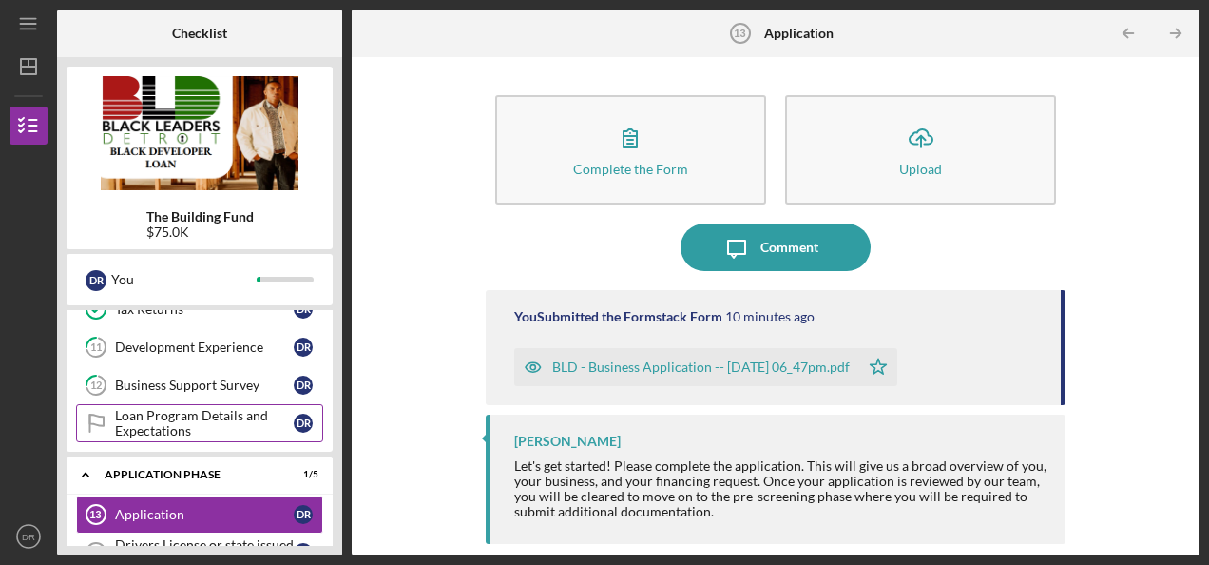
click at [259, 408] on div "Loan Program Details and Expectations" at bounding box center [204, 423] width 179 height 30
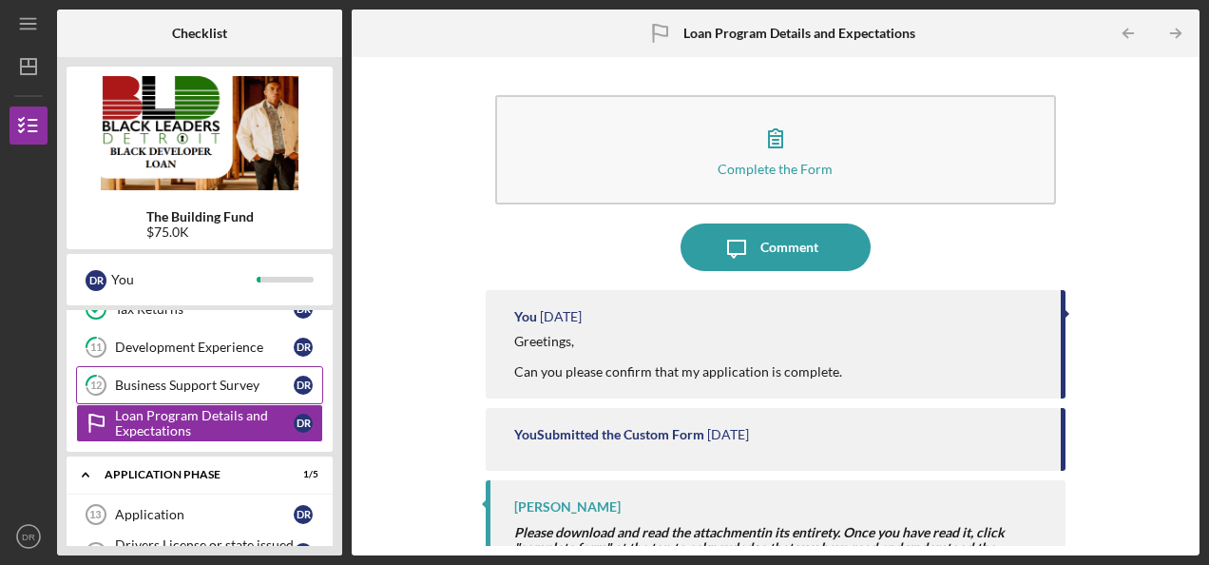
click at [262, 377] on div "Business Support Survey" at bounding box center [204, 384] width 179 height 15
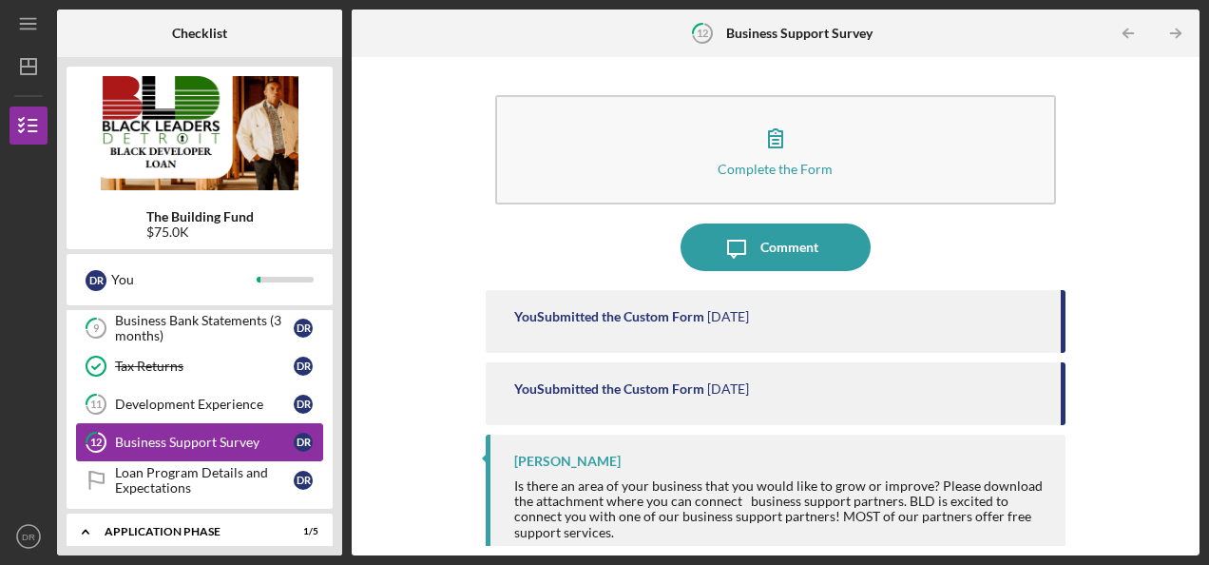
scroll to position [373, 0]
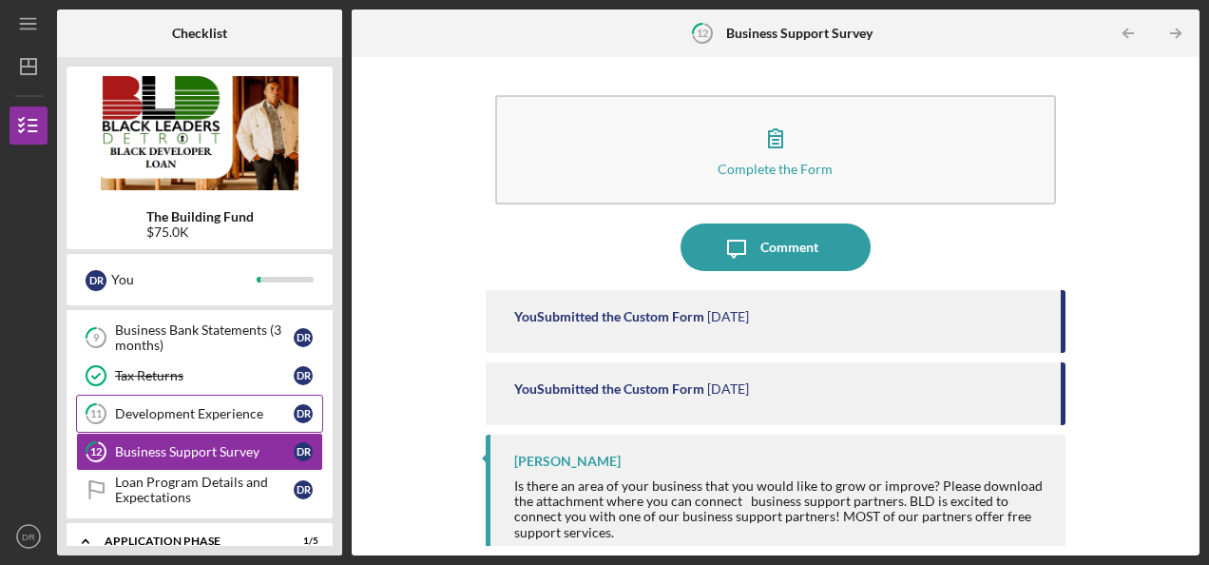
click at [259, 406] on div "Development Experience" at bounding box center [204, 413] width 179 height 15
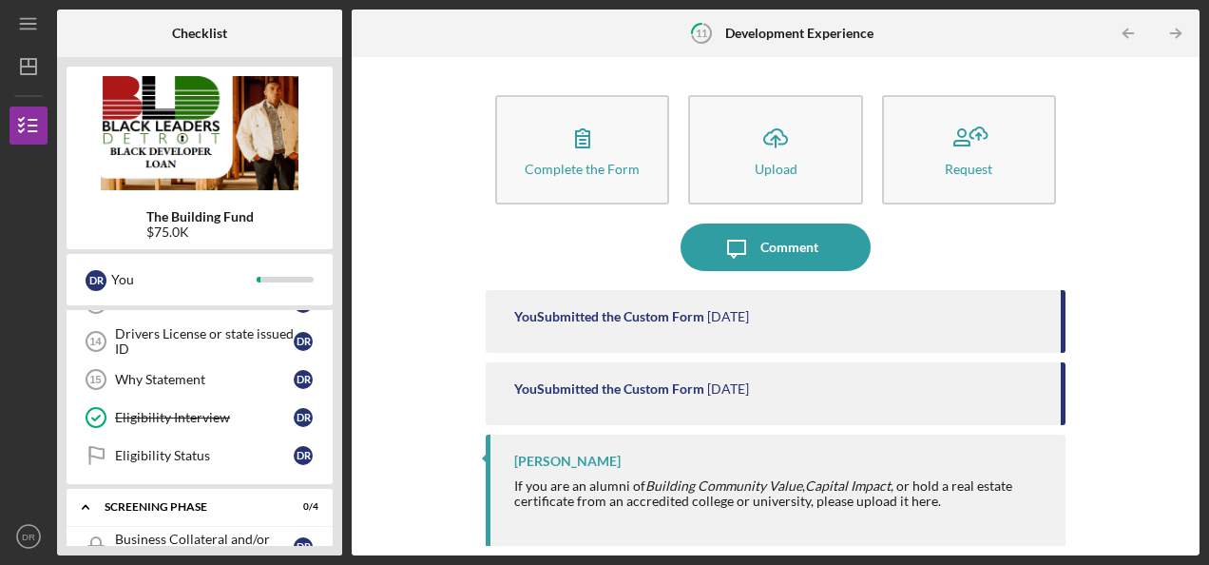
scroll to position [585, 0]
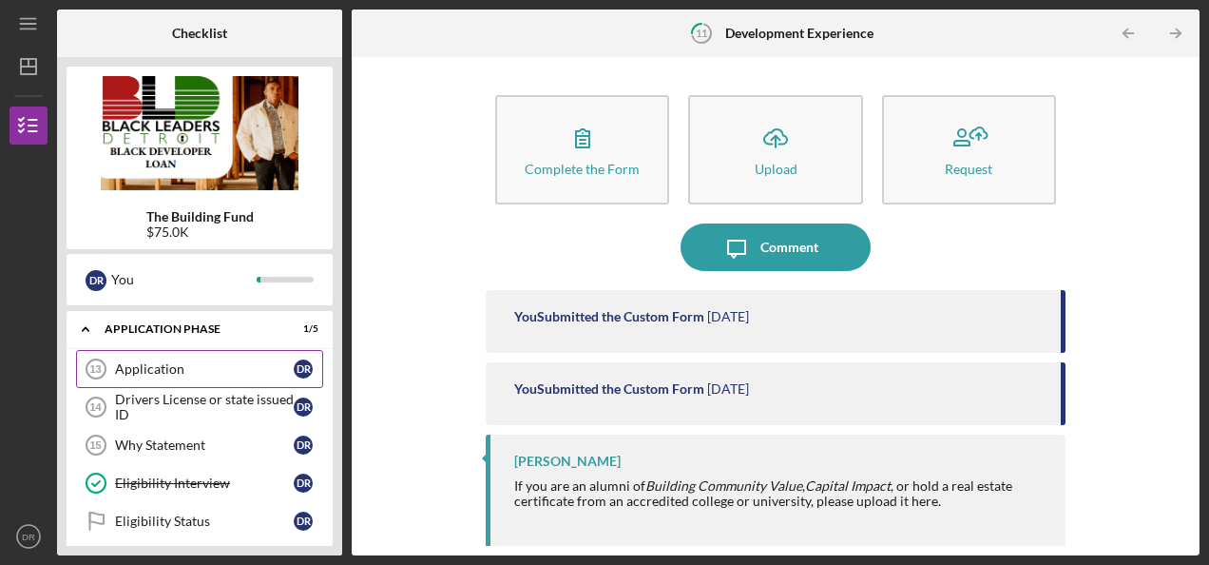
click at [281, 350] on link "Application 13 Application D R" at bounding box center [199, 369] width 247 height 38
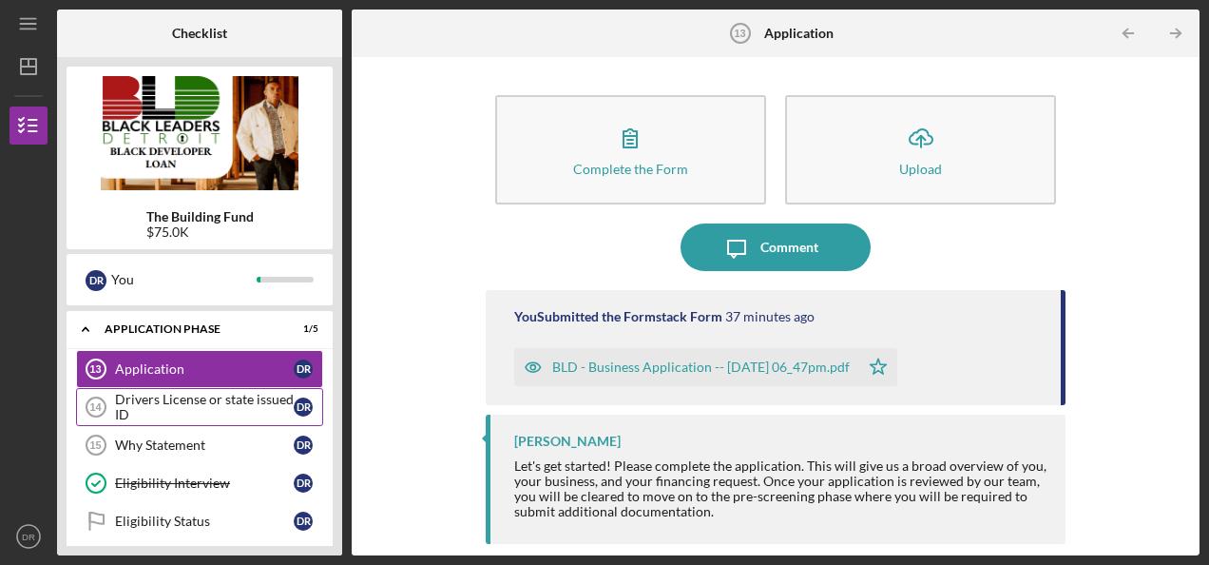
click at [283, 388] on link "Drivers License or state issued ID 14 Drivers License or state issued ID D R" at bounding box center [199, 407] width 247 height 38
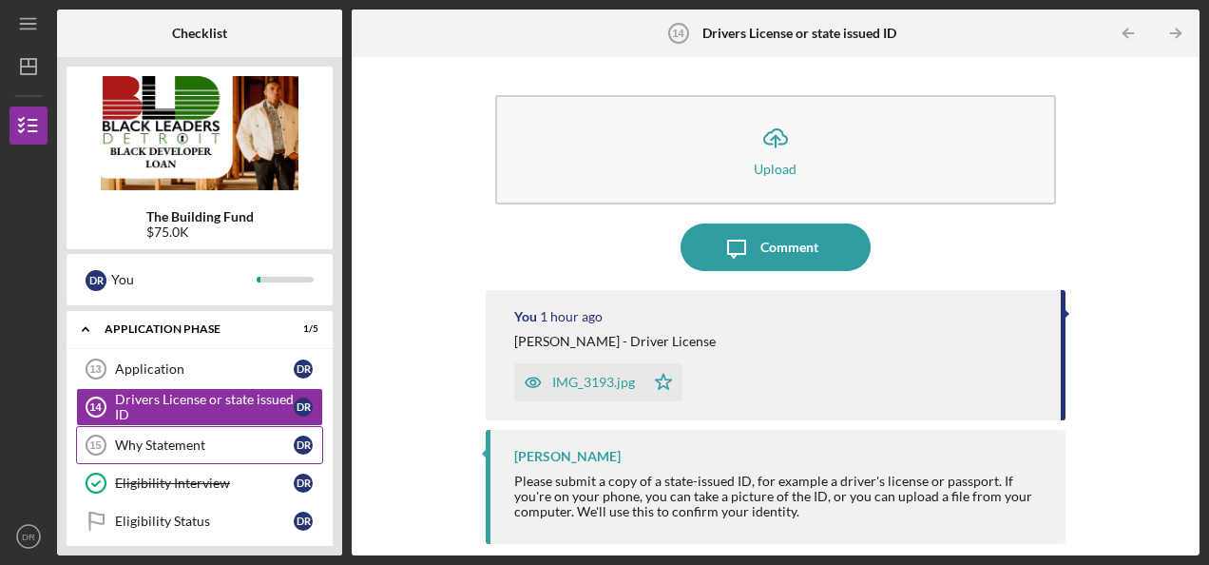
click at [274, 426] on link "Why Statement 15 Why Statement D R" at bounding box center [199, 445] width 247 height 38
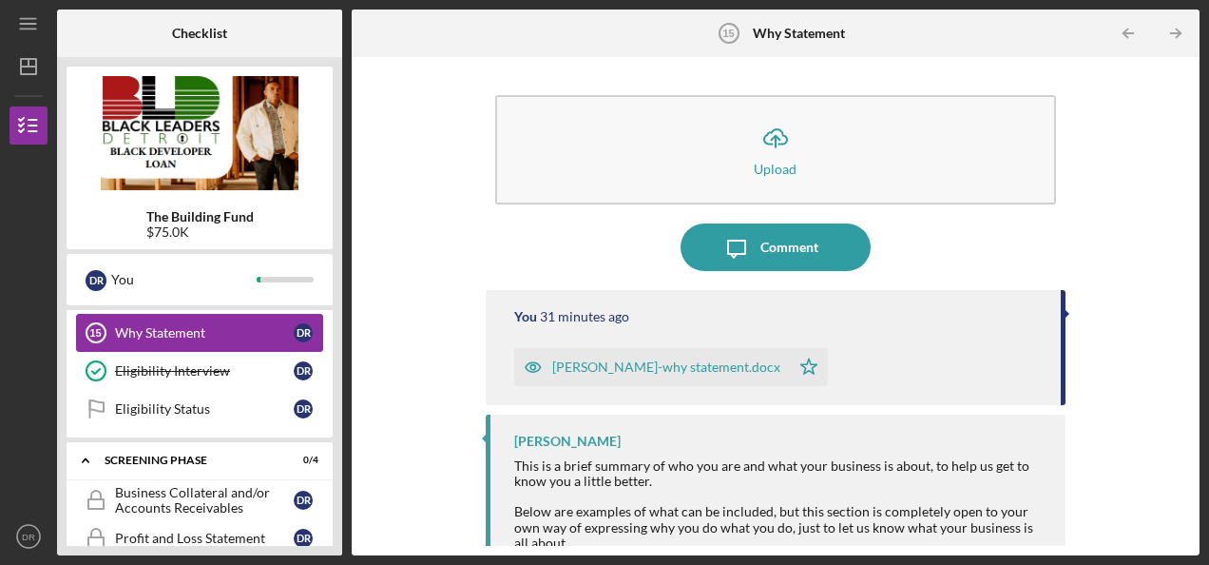
scroll to position [695, 0]
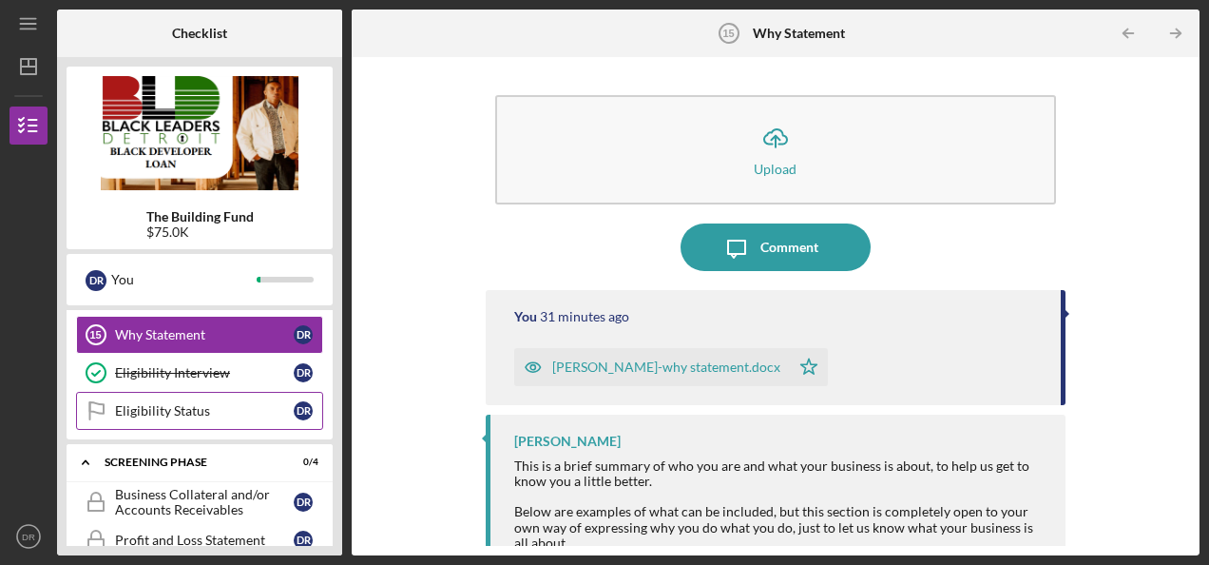
click at [264, 403] on div "Eligibility Status" at bounding box center [204, 410] width 179 height 15
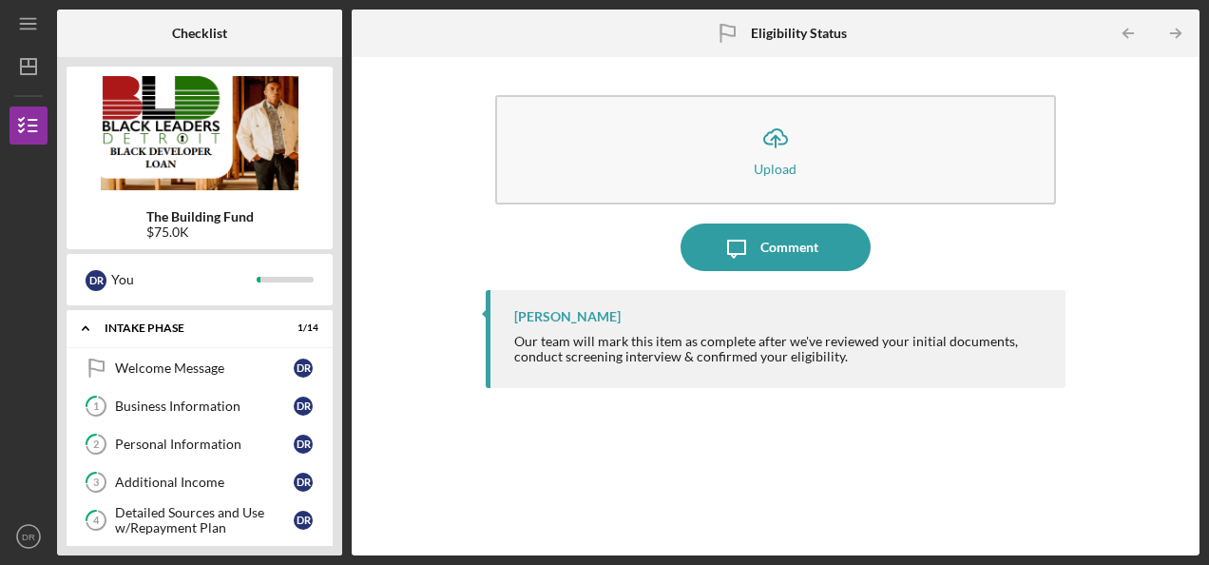
click at [449, 302] on div "Icon/Upload Upload Icon/Message Comment [PERSON_NAME] Our team will mark this i…" at bounding box center [775, 306] width 829 height 479
click at [5, 159] on div "Icon/Menu Eligibility Status Eligibility Status Checklist The Building Fund $75…" at bounding box center [604, 282] width 1209 height 565
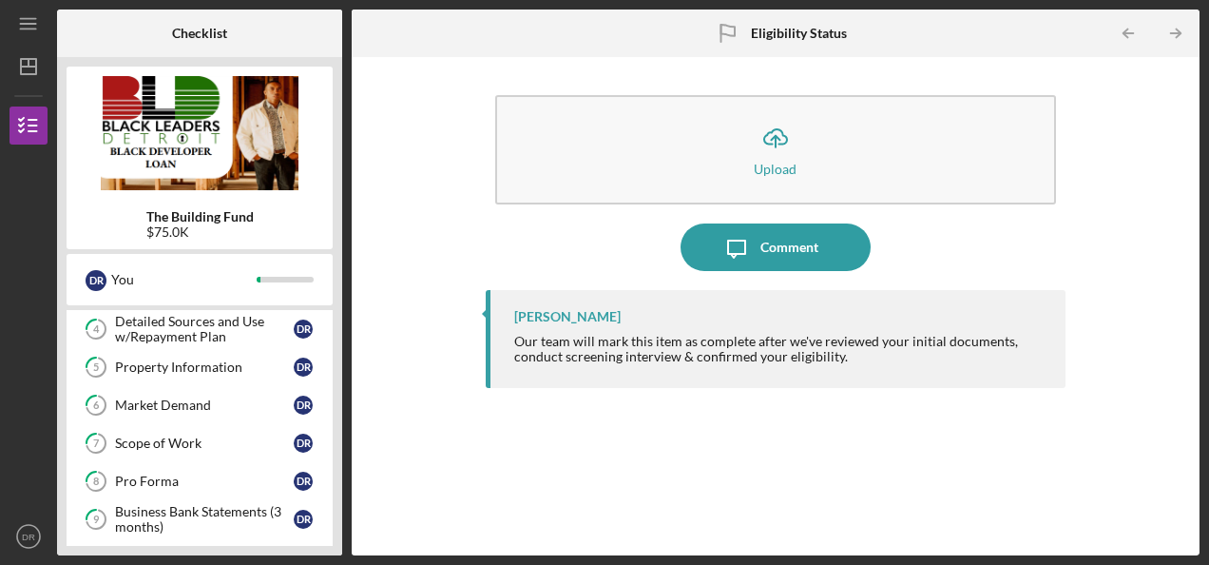
scroll to position [190, 0]
